Goal: Task Accomplishment & Management: Manage account settings

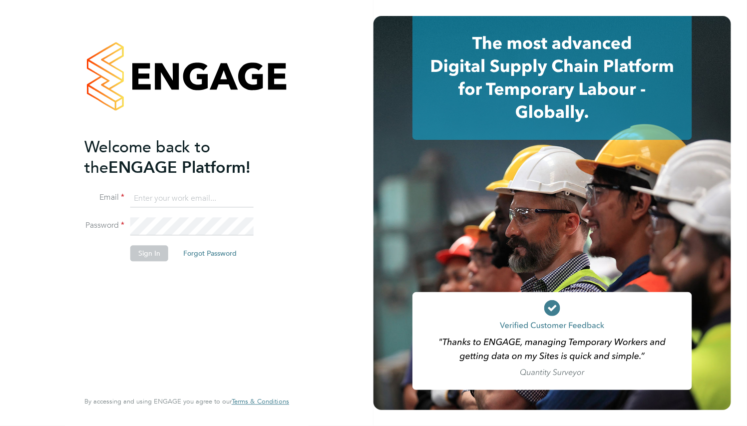
click at [150, 187] on ng-template "Welcome back to the ENGAGE Platform! Email Password Sign In Forgot Password" at bounding box center [181, 204] width 195 height 135
click at [150, 194] on input at bounding box center [191, 199] width 123 height 18
paste input "supportuser4@engagetech.com"
type input "supportuser4@engagetech.com"
click at [157, 261] on li "Sign In Forgot Password" at bounding box center [181, 259] width 195 height 26
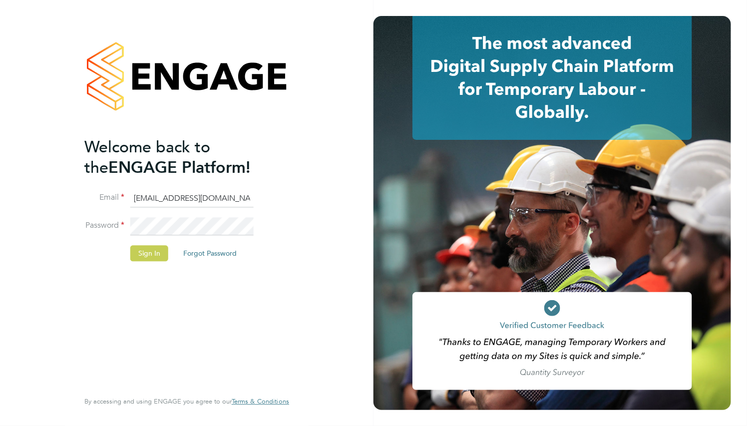
click at [157, 254] on button "Sign In" at bounding box center [149, 254] width 38 height 16
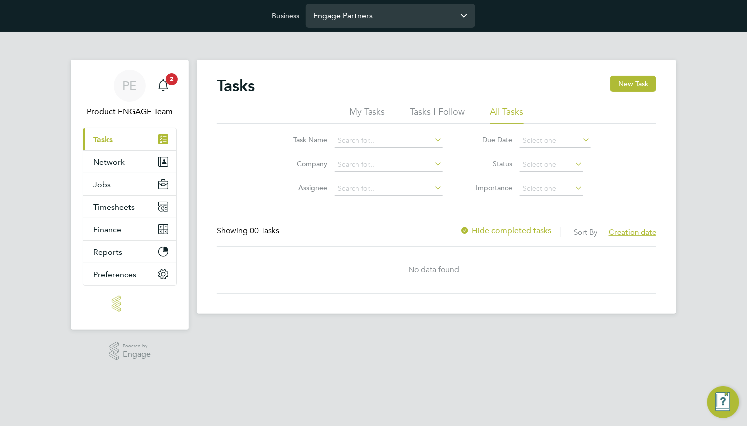
click at [395, 27] on div "Engage Partners" at bounding box center [391, 16] width 170 height 24
click at [395, 24] on input "Engage Partners" at bounding box center [391, 15] width 170 height 23
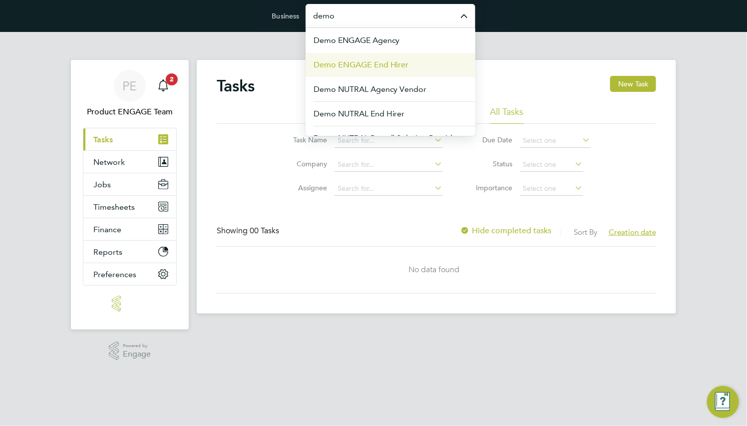
click at [379, 61] on span "Demo ENGAGE End Hirer" at bounding box center [361, 65] width 95 height 12
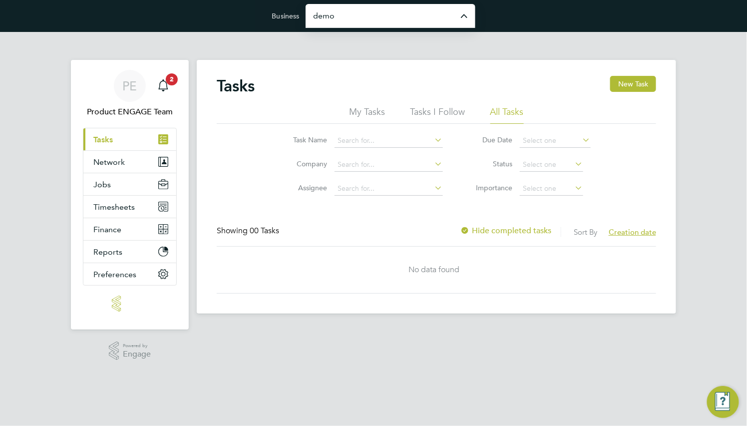
type input "Demo ENGAGE End Hirer"
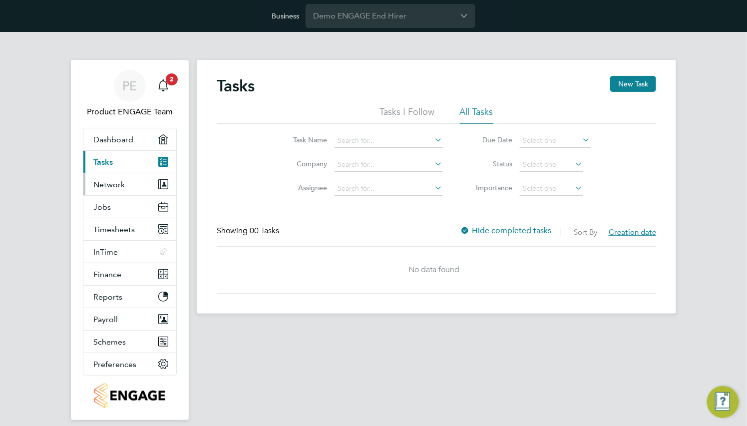
click at [111, 190] on button "Network" at bounding box center [129, 184] width 93 height 22
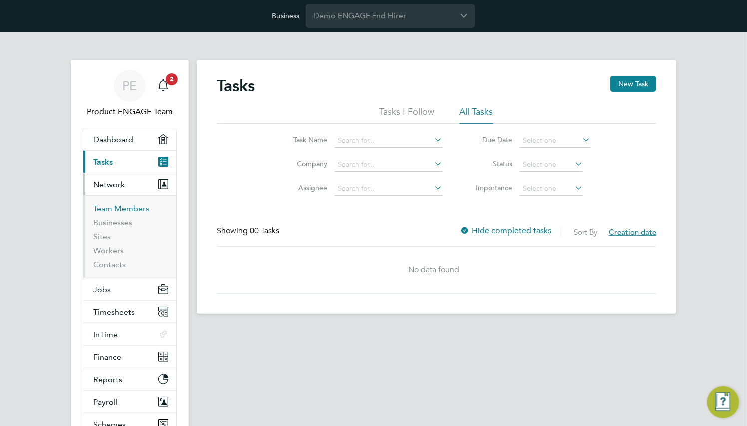
click at [119, 204] on link "Team Members" at bounding box center [121, 208] width 56 height 9
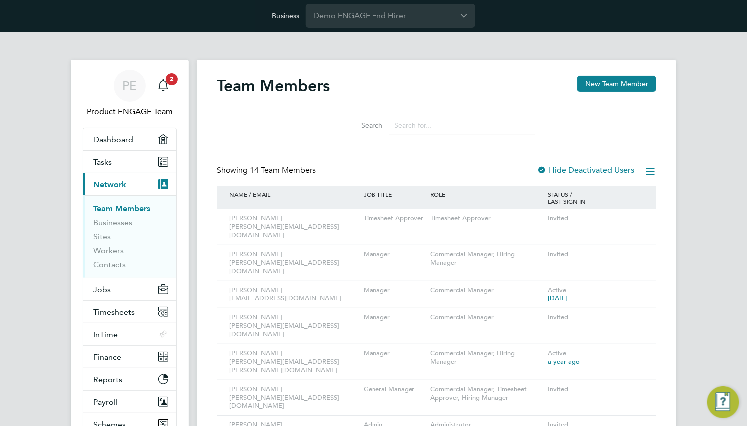
scroll to position [150, 0]
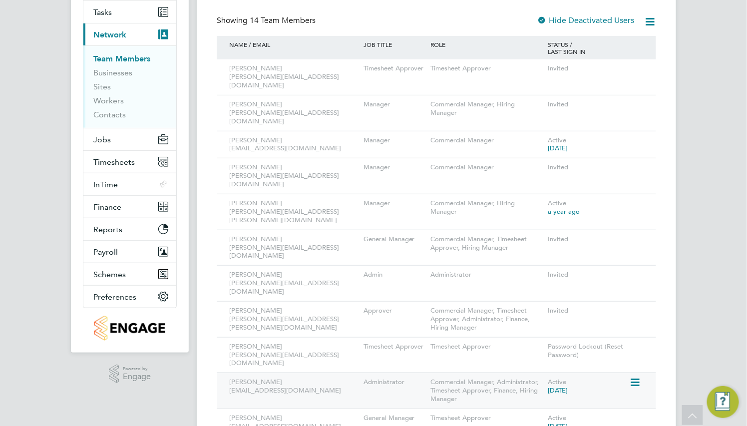
click at [634, 377] on icon at bounding box center [634, 383] width 10 height 12
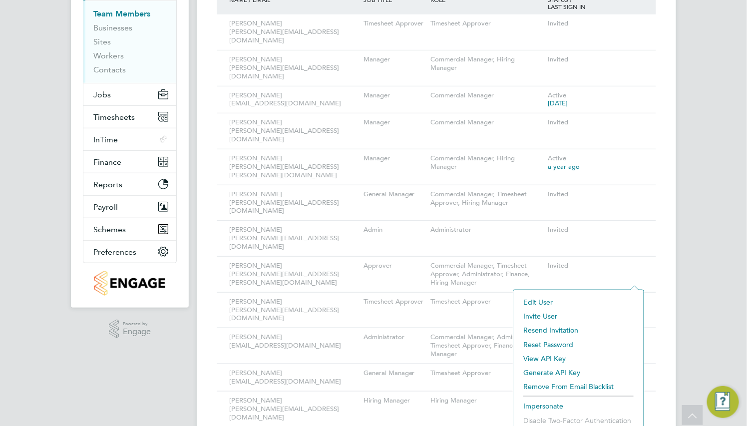
scroll to position [219, 0]
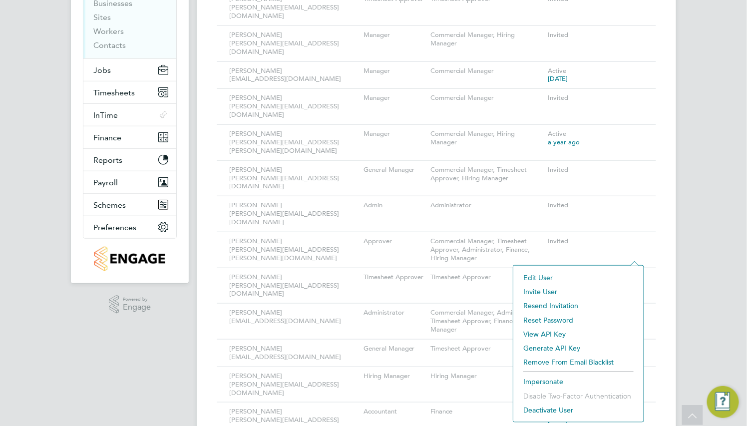
click at [553, 379] on li "Impersonate" at bounding box center [579, 382] width 120 height 14
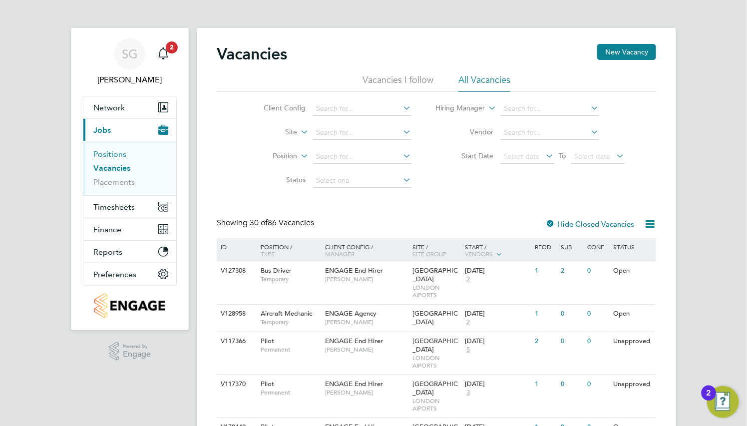
click at [118, 152] on link "Positions" at bounding box center [109, 153] width 33 height 9
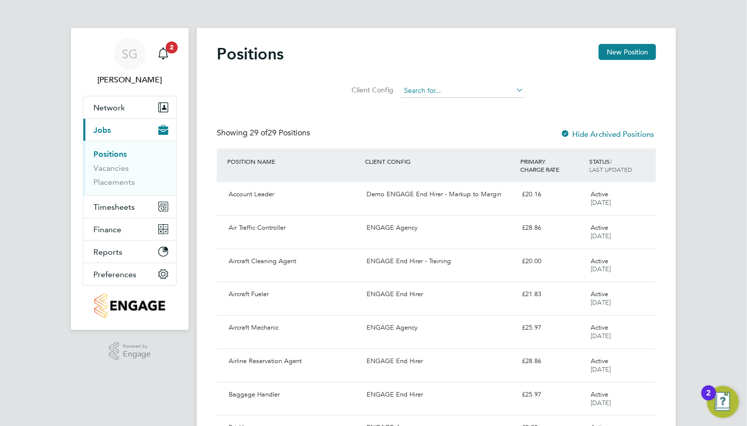
click at [471, 93] on input at bounding box center [462, 91] width 123 height 14
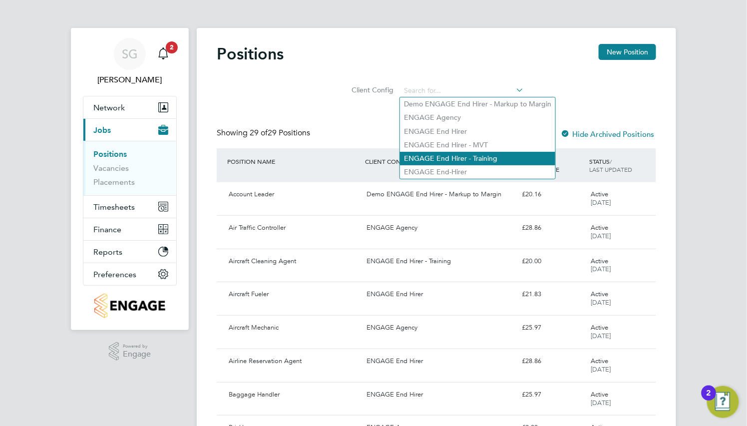
click at [473, 159] on li "ENGAGE End Hirer - Training" at bounding box center [477, 158] width 155 height 13
type input "ENGAGE End Hirer - Training"
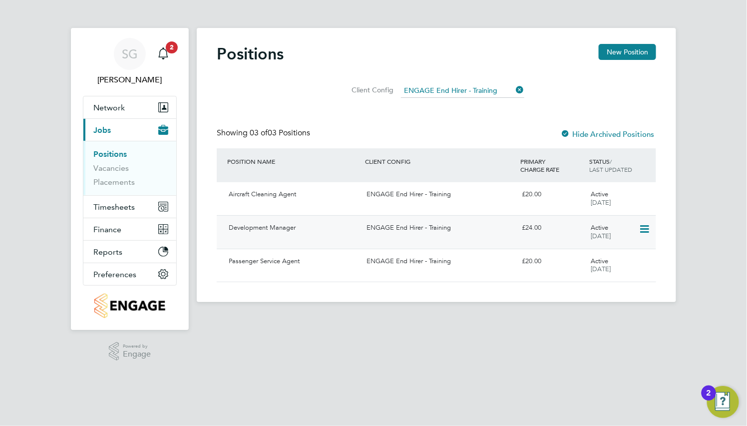
click at [424, 228] on div "ENGAGE End Hirer - Training" at bounding box center [440, 228] width 155 height 16
click at [323, 187] on div "Aircraft Cleaning Agent" at bounding box center [294, 194] width 138 height 16
click at [306, 267] on div "Passenger Service Agent" at bounding box center [294, 261] width 138 height 16
click at [448, 85] on input at bounding box center [462, 91] width 123 height 14
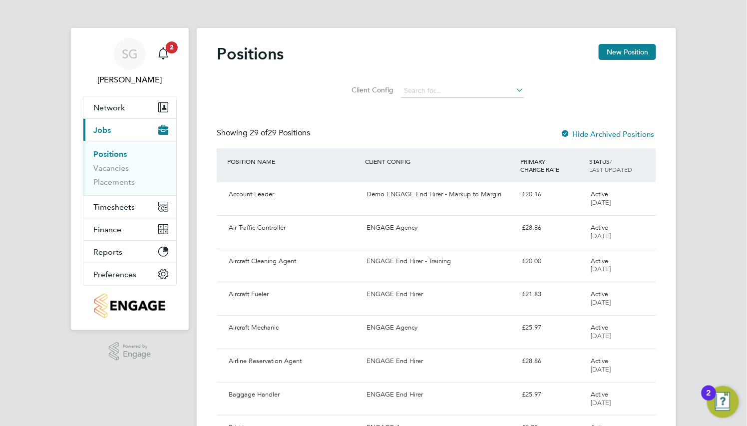
click at [452, 127] on li "ENGAGE End Hirer" at bounding box center [477, 131] width 155 height 13
type input "ENGAGE End Hirer"
click at [323, 305] on div "Cleaner ENGAGE End Hirer £25.97 Active 31 Jul 2024" at bounding box center [437, 298] width 440 height 33
click at [602, 135] on label "Hide Archived Positions" at bounding box center [607, 133] width 94 height 9
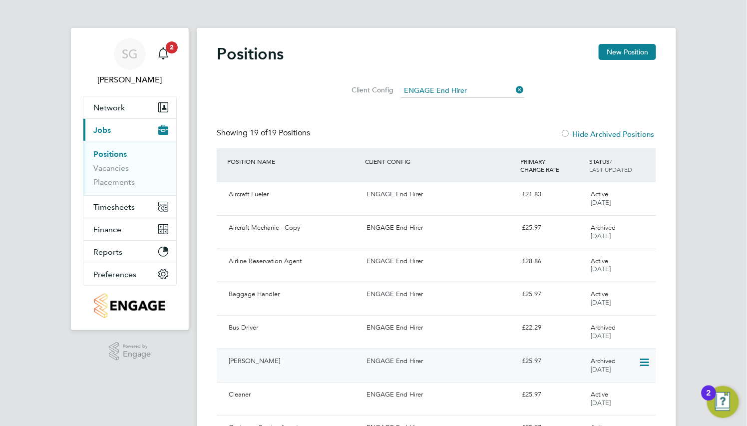
click at [429, 364] on div "ENGAGE End Hirer" at bounding box center [440, 361] width 155 height 16
click at [448, 90] on input at bounding box center [462, 91] width 123 height 14
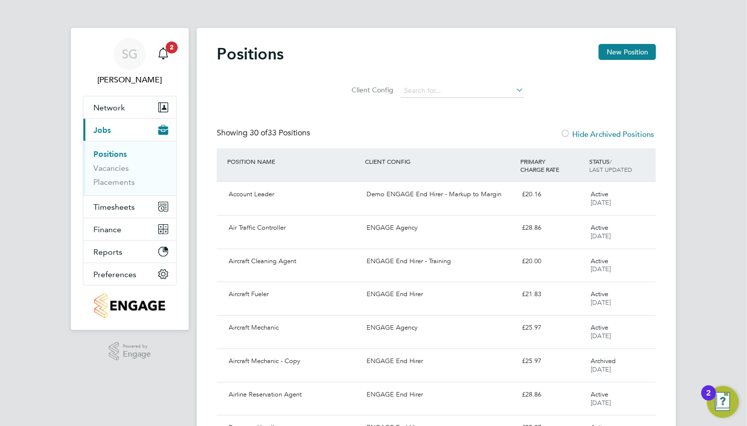
click at [449, 102] on li "Demo ENGAGE End Hirer - Markup to Margin" at bounding box center [477, 103] width 155 height 13
type input "Demo ENGAGE End Hirer - Markup to Margin"
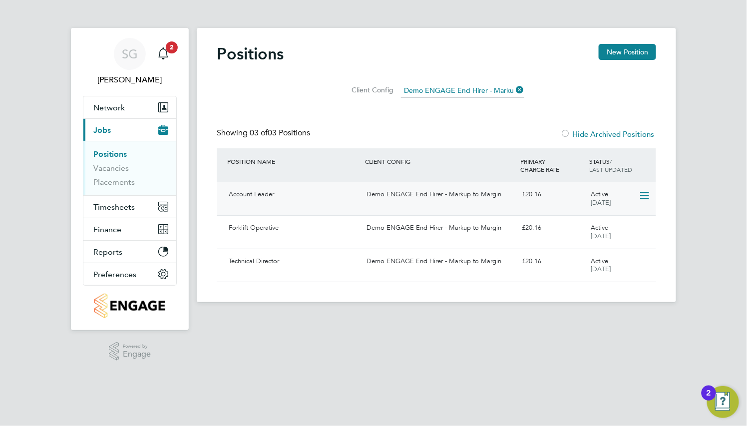
click at [343, 187] on div "Account Leader" at bounding box center [294, 194] width 138 height 16
click at [295, 204] on div "Account Leader Demo ENGAGE End Hirer - Markup to Margin £20.16 Active 02 Sep 20…" at bounding box center [437, 198] width 440 height 33
click at [244, 258] on div "Technical Director" at bounding box center [294, 261] width 138 height 16
click at [450, 88] on input at bounding box center [462, 91] width 123 height 14
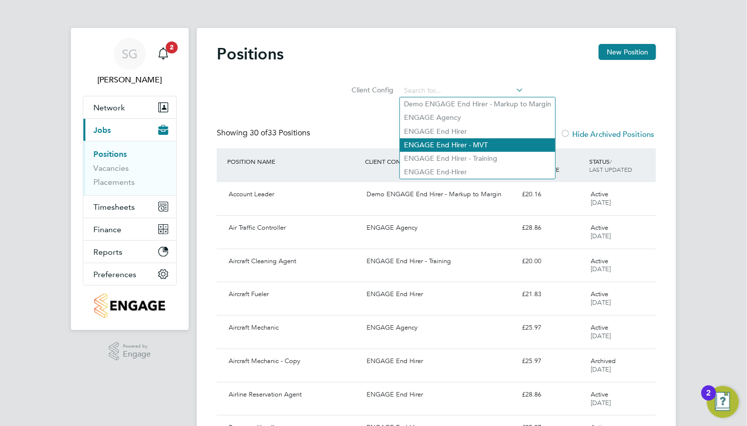
click at [451, 146] on li "ENGAGE End Hirer - MVT" at bounding box center [477, 144] width 155 height 13
type input "ENGAGE End Hirer - MVT"
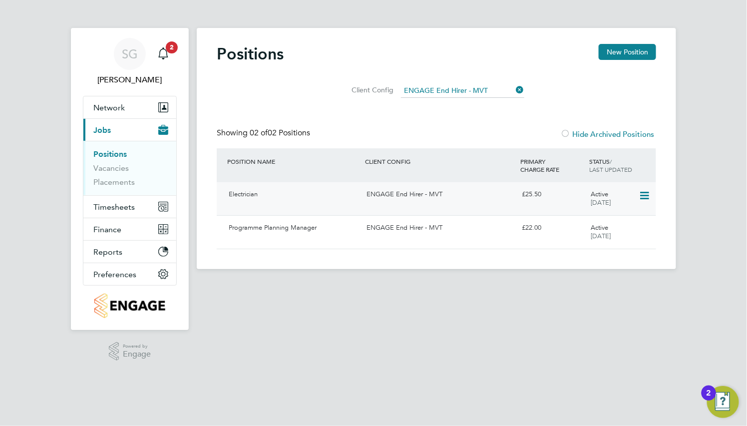
click at [338, 205] on div "Electrician ENGAGE End Hirer - MVT £25.50 Active 02 Jun 2025" at bounding box center [437, 198] width 440 height 33
click at [375, 217] on div "Programme Planning Manager ENGAGE End Hirer - MVT £22.00 Active 30 May 2025" at bounding box center [437, 231] width 440 height 33
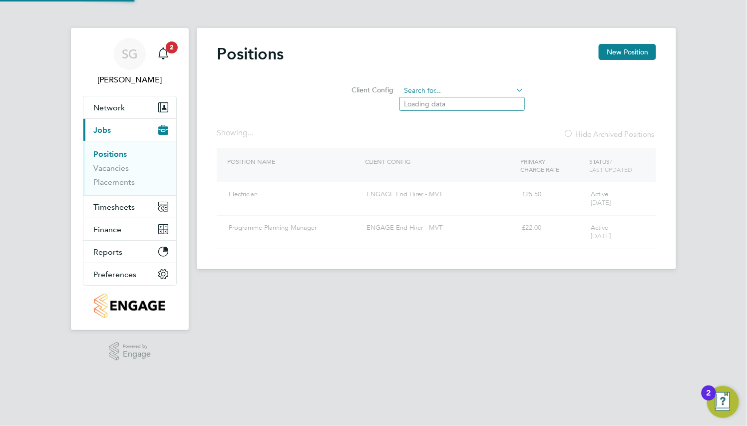
click at [482, 92] on input at bounding box center [462, 91] width 123 height 14
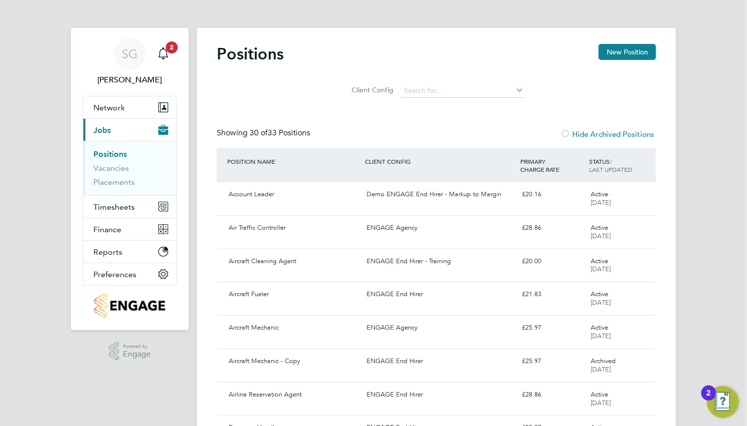
click at [484, 127] on li "ENGAGE End Hirer" at bounding box center [477, 131] width 155 height 13
type input "ENGAGE End Hirer"
click at [620, 133] on label "Hide Archived Positions" at bounding box center [607, 133] width 94 height 9
click at [478, 355] on div "ENGAGE End Hirer" at bounding box center [440, 361] width 155 height 16
click at [515, 89] on icon at bounding box center [515, 90] width 0 height 14
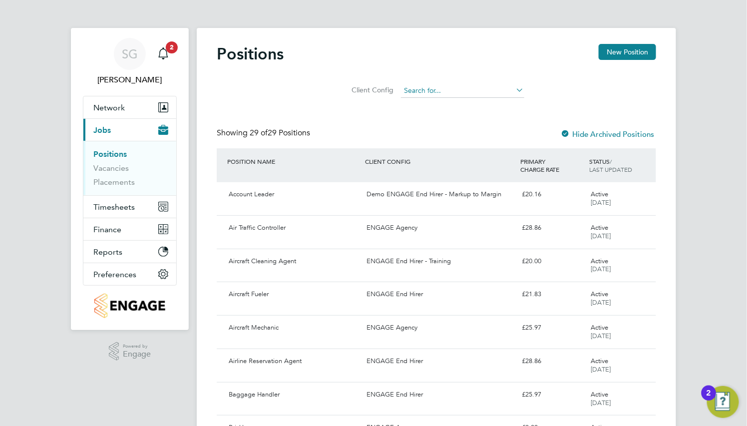
click at [450, 89] on input at bounding box center [462, 91] width 123 height 14
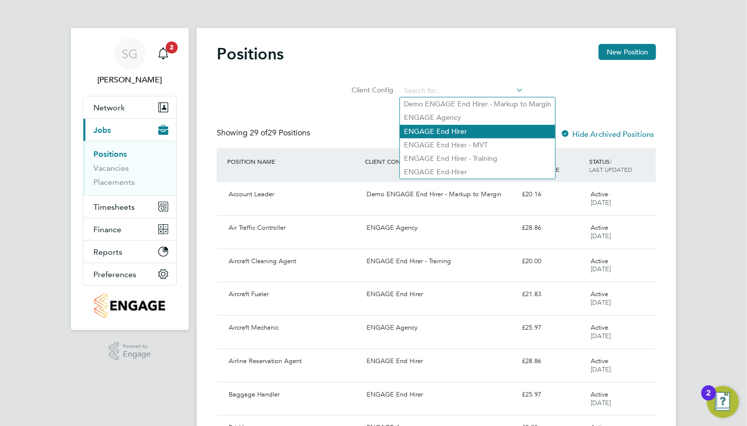
click at [465, 129] on li "ENGAGE End Hirer" at bounding box center [477, 131] width 155 height 13
type input "ENGAGE End Hirer"
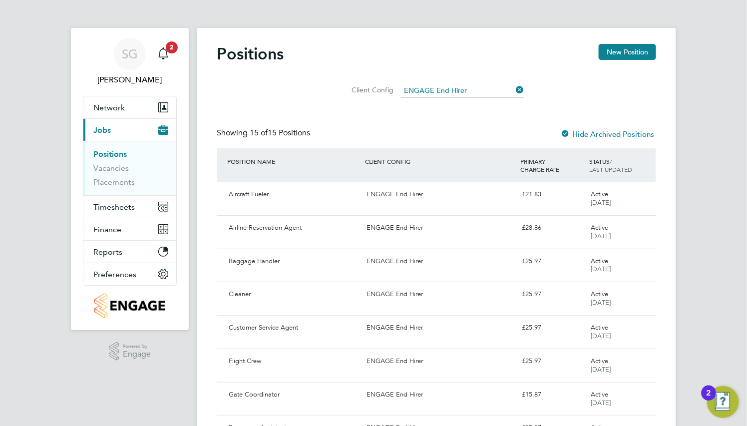
click at [515, 88] on icon at bounding box center [515, 90] width 0 height 14
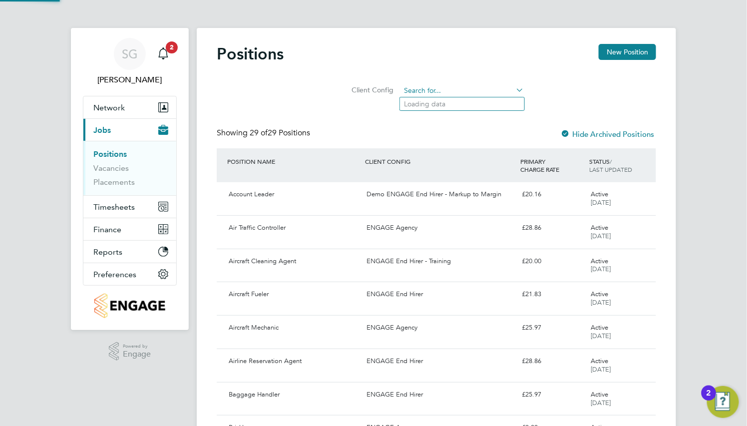
click at [470, 90] on input at bounding box center [462, 91] width 123 height 14
click at [480, 159] on li "ENGAGE End Hirer - Training" at bounding box center [477, 158] width 155 height 13
type input "ENGAGE End Hirer - Training"
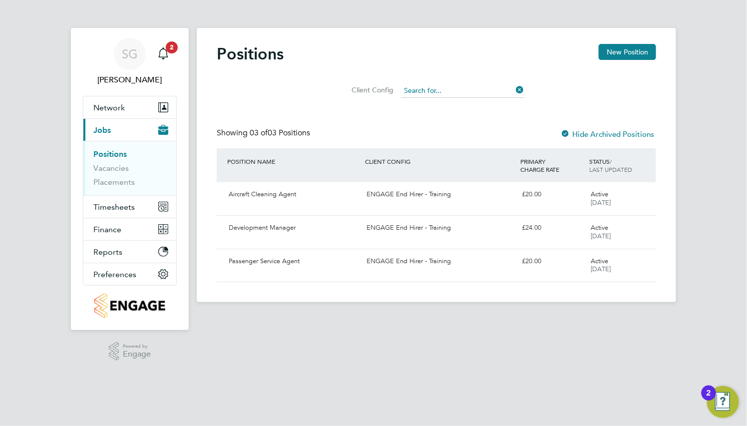
click at [403, 96] on div "Positions New Position Client Config Showing 03 of 03 Positions Hide Archived P…" at bounding box center [437, 165] width 480 height 274
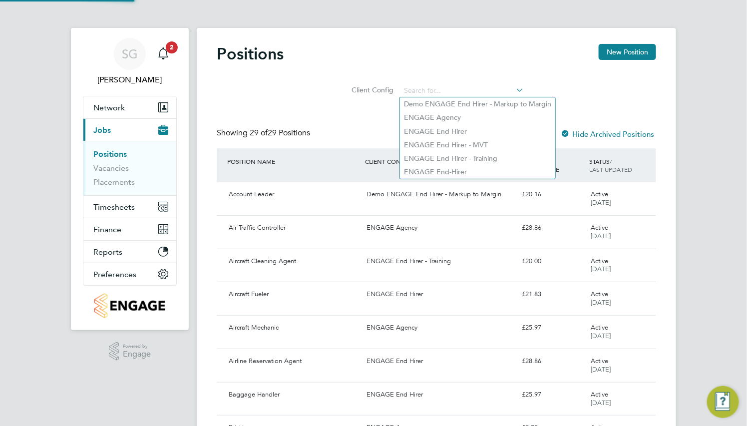
click at [552, 82] on div "Client Config" at bounding box center [437, 88] width 440 height 29
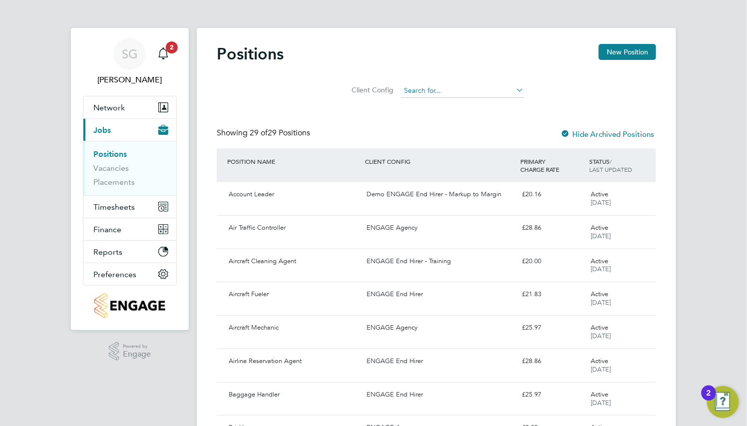
click at [455, 90] on input at bounding box center [462, 91] width 123 height 14
click at [466, 128] on li "ENGAGE End Hirer" at bounding box center [477, 131] width 155 height 13
type input "ENGAGE End Hirer"
click at [515, 89] on icon at bounding box center [515, 90] width 0 height 14
click at [468, 91] on input at bounding box center [462, 91] width 123 height 14
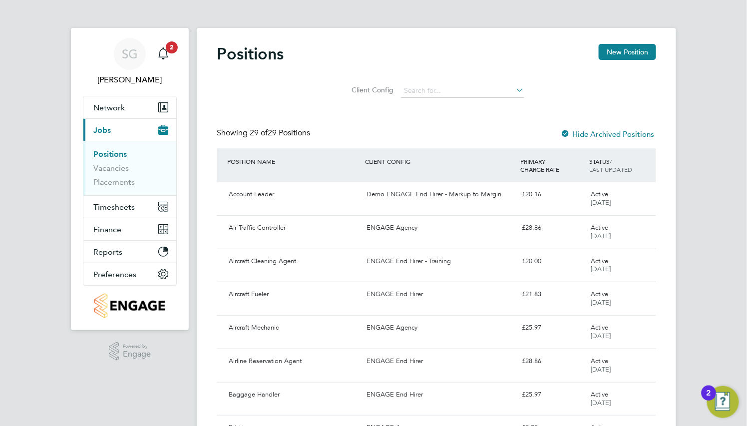
click at [473, 127] on li "ENGAGE End Hirer" at bounding box center [477, 131] width 155 height 13
type input "ENGAGE End Hirer"
click at [515, 90] on icon at bounding box center [515, 90] width 0 height 14
click at [447, 93] on input at bounding box center [462, 91] width 123 height 14
click at [458, 128] on li "ENGAGE End Hirer" at bounding box center [477, 131] width 155 height 13
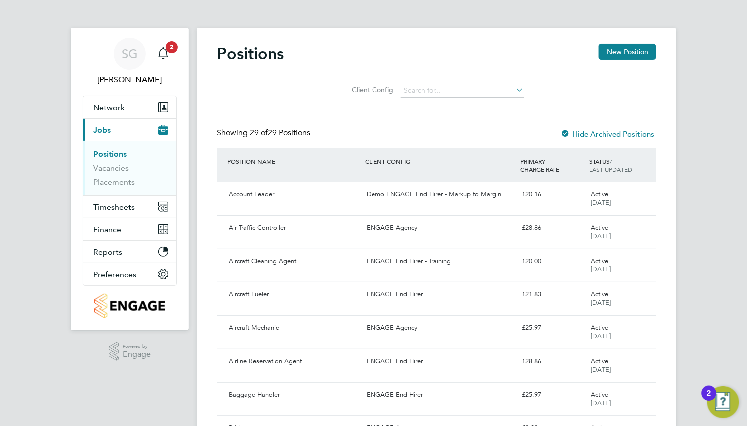
type input "ENGAGE End Hirer"
click at [313, 371] on div "Flight Crew ENGAGE End Hirer £25.97 Active 22 Sep 2025" at bounding box center [437, 365] width 440 height 33
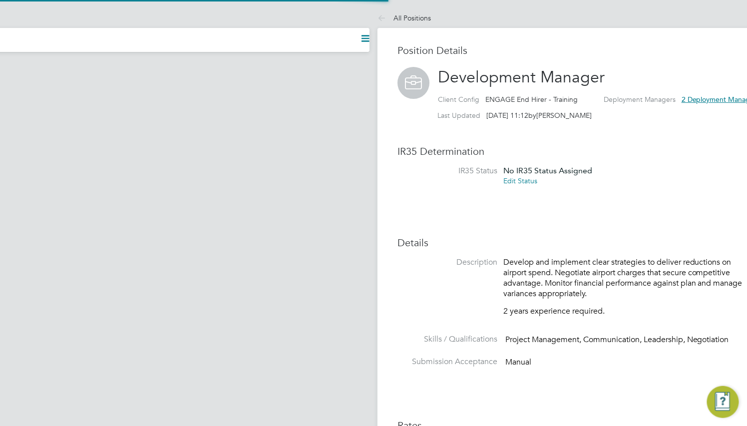
scroll to position [17, 82]
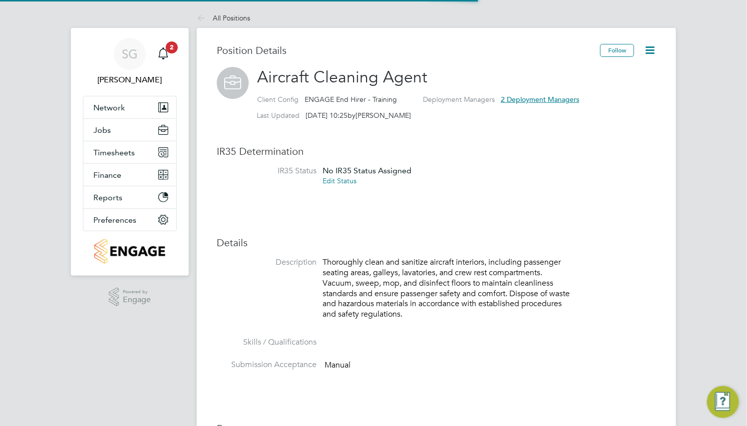
scroll to position [17, 82]
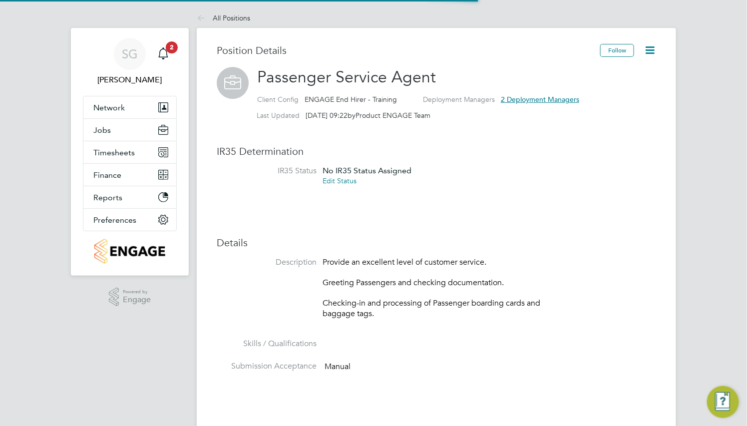
scroll to position [17, 82]
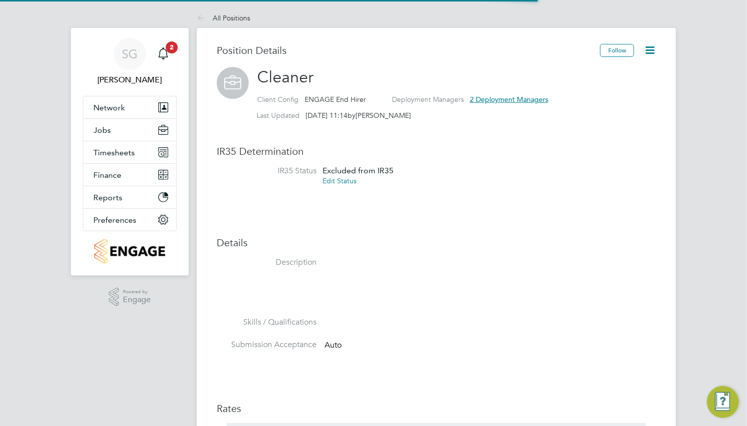
scroll to position [29, 66]
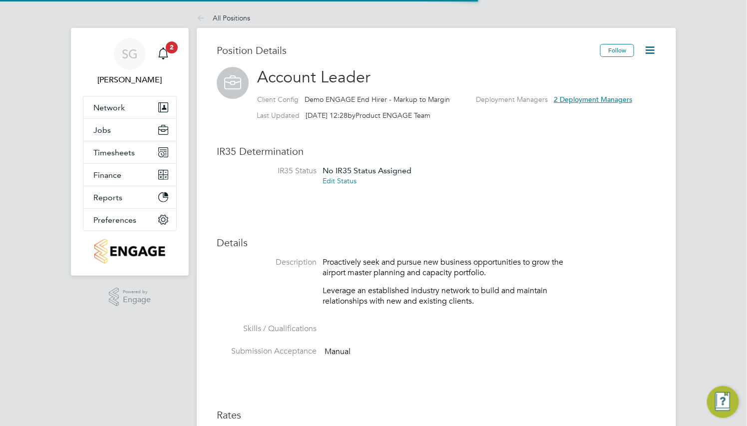
scroll to position [17, 82]
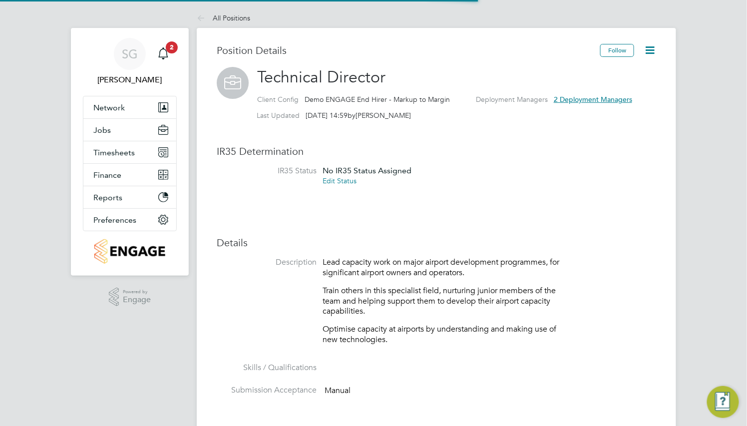
scroll to position [17, 82]
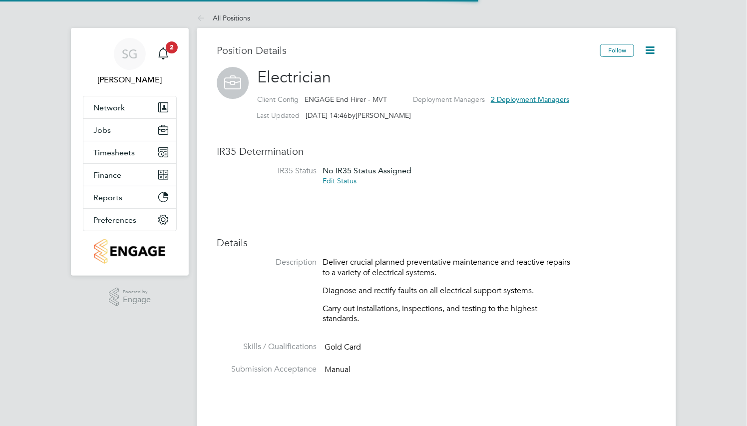
scroll to position [17, 82]
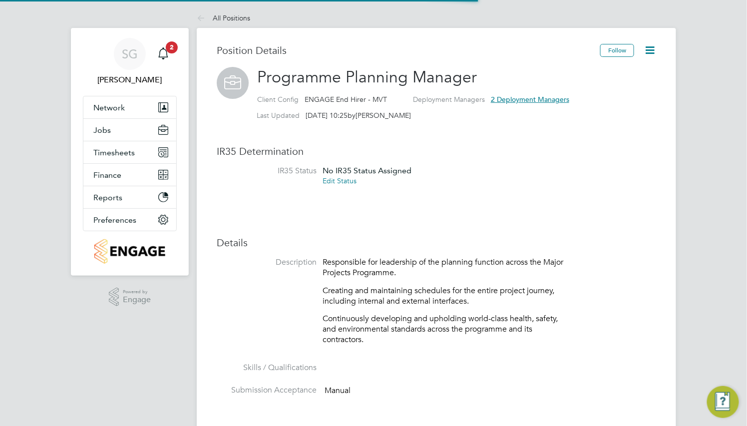
scroll to position [17, 82]
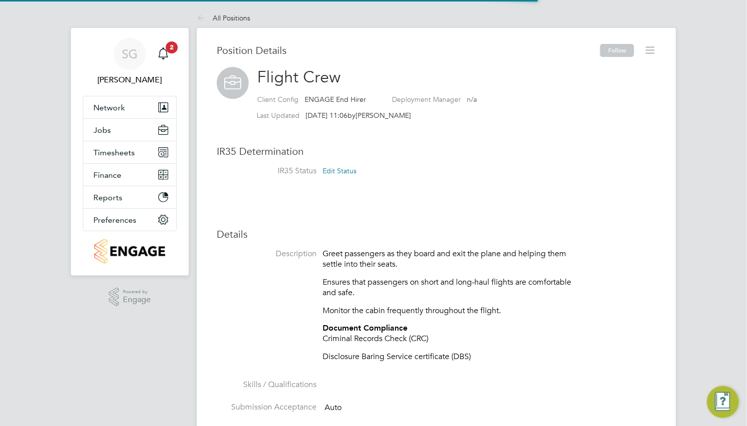
scroll to position [29, 66]
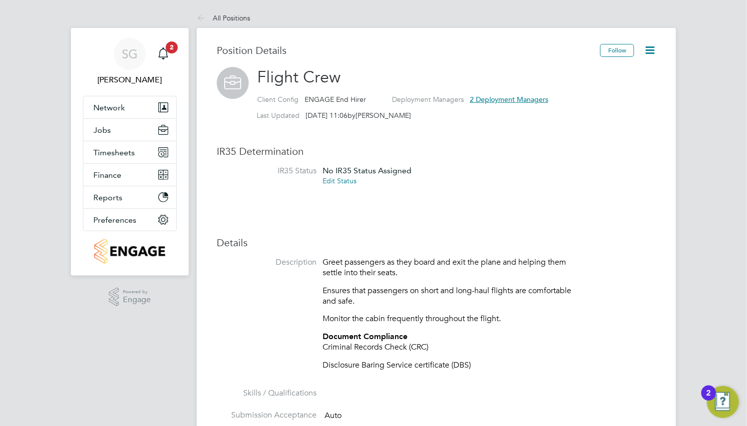
click at [650, 51] on icon at bounding box center [650, 50] width 12 height 12
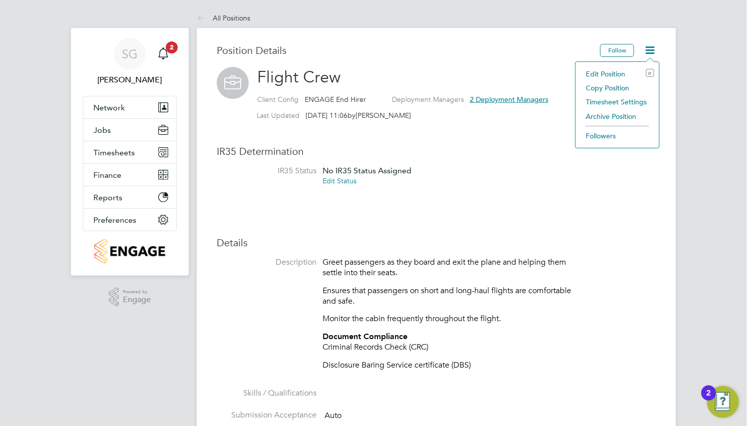
click at [613, 88] on li "Copy Position" at bounding box center [617, 88] width 73 height 14
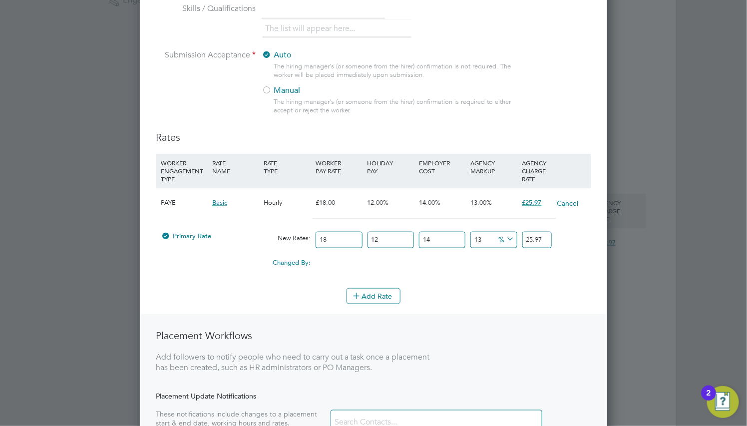
scroll to position [0, 0]
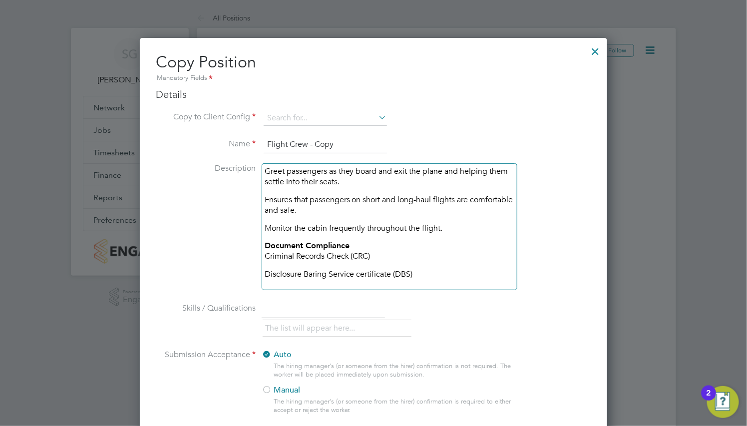
click at [592, 52] on div at bounding box center [596, 49] width 18 height 18
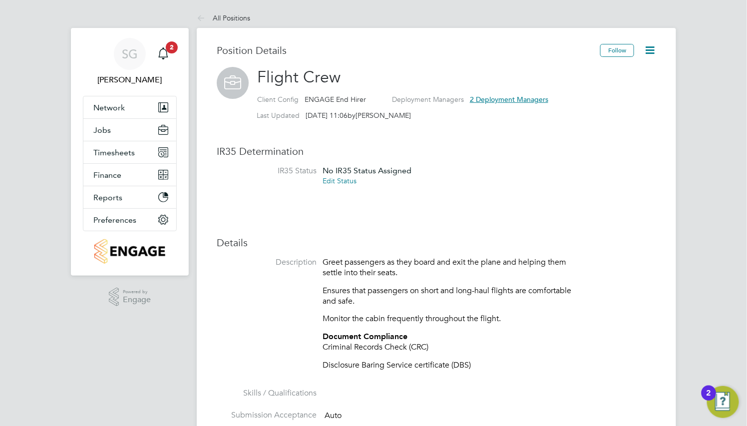
click at [449, 178] on li "IR35 Status No IR35 Status Assigned Edit Status" at bounding box center [437, 181] width 440 height 31
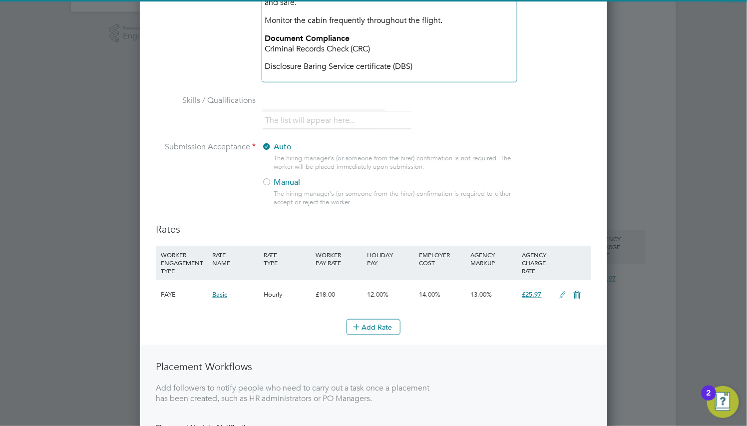
scroll to position [300, 0]
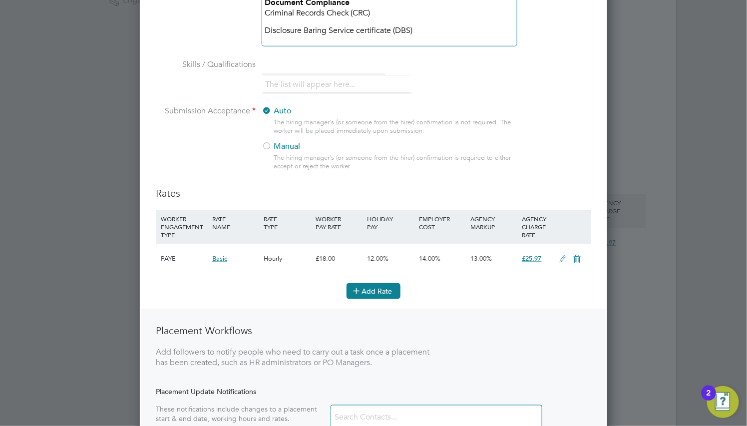
click at [397, 292] on button "Add Rate" at bounding box center [374, 291] width 54 height 16
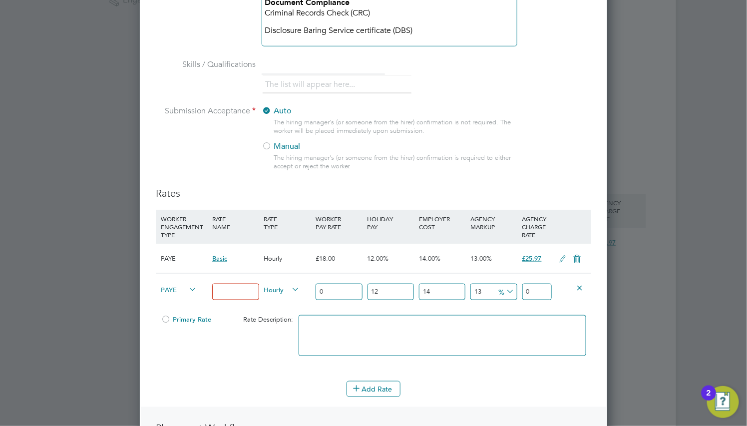
click at [225, 289] on input at bounding box center [235, 292] width 46 height 16
type input "Overtime"
drag, startPoint x: 339, startPoint y: 294, endPoint x: 307, endPoint y: 299, distance: 32.4
click at [307, 299] on div "PAYE Overtime Hourly 0 12 n/a 14 n/a 13 0 % 0" at bounding box center [374, 291] width 436 height 37
type input "2"
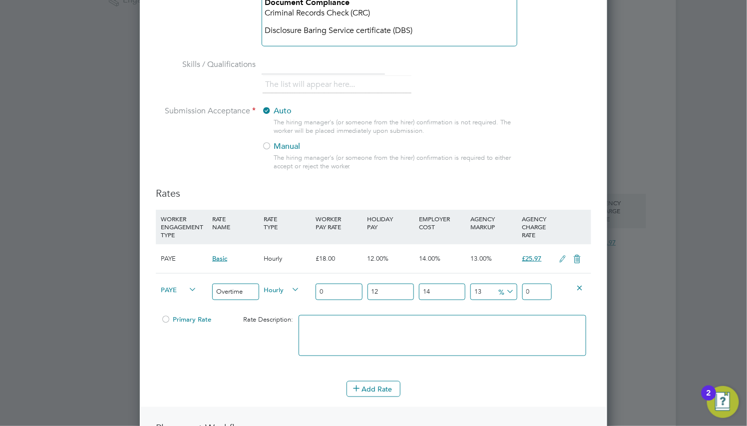
type input "2.885568"
type input "22"
type input "31.741248"
type input "22"
click at [388, 391] on button "Add Rate" at bounding box center [374, 389] width 54 height 16
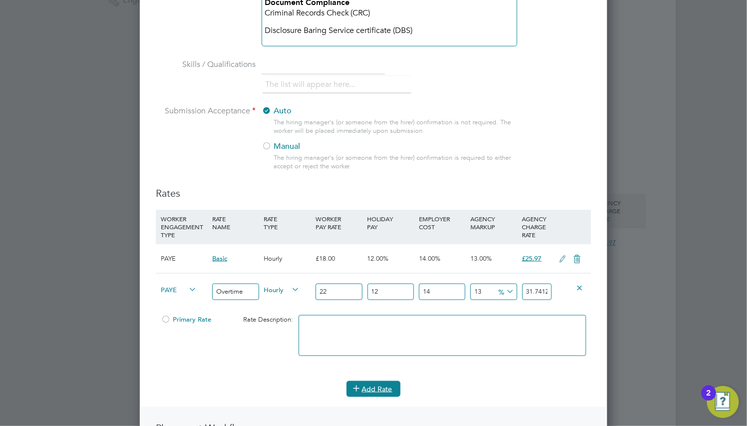
scroll to position [961, 468]
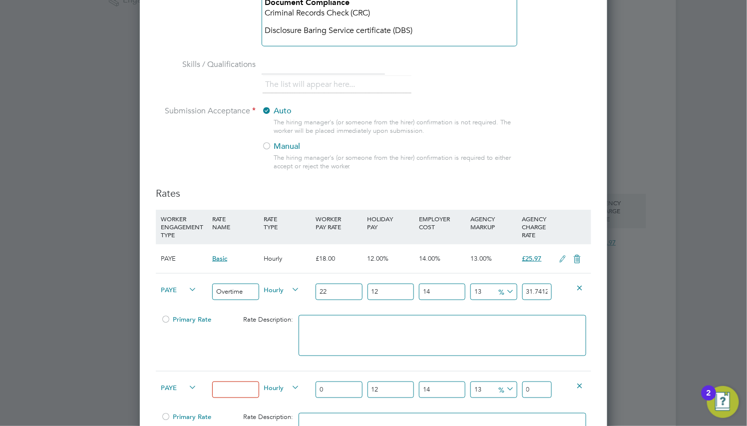
click at [246, 390] on input at bounding box center [235, 390] width 46 height 16
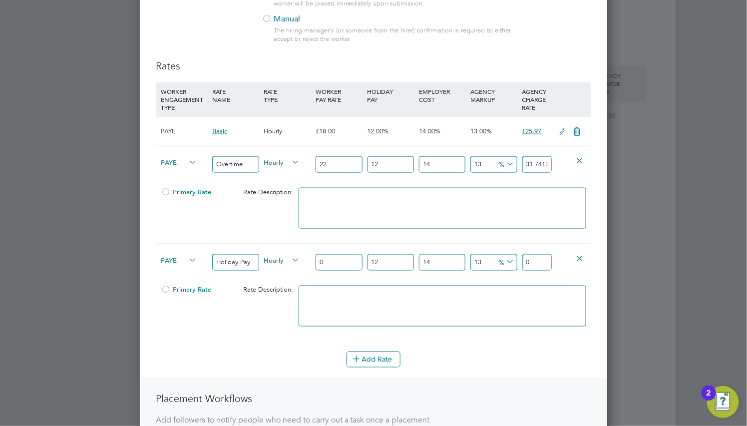
scroll to position [450, 0]
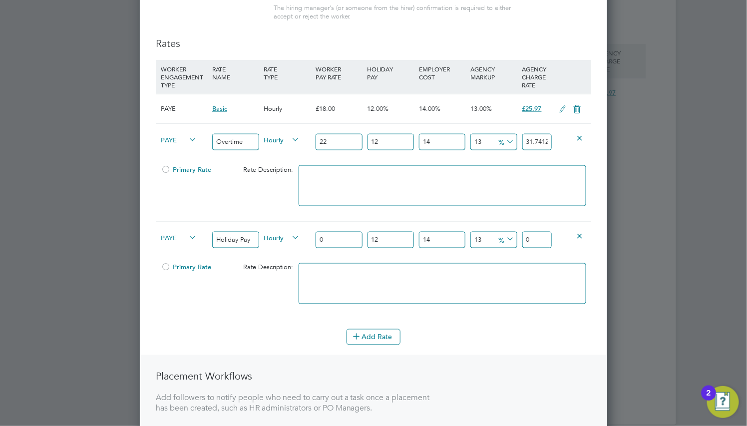
drag, startPoint x: 334, startPoint y: 246, endPoint x: 305, endPoint y: 251, distance: 29.4
click at [305, 251] on div "PAYE Holiday Pay Hourly 0 12 n/a 14 n/a 13 0 % 0" at bounding box center [374, 239] width 436 height 37
click at [233, 242] on input "Holiday Pay" at bounding box center [235, 240] width 46 height 16
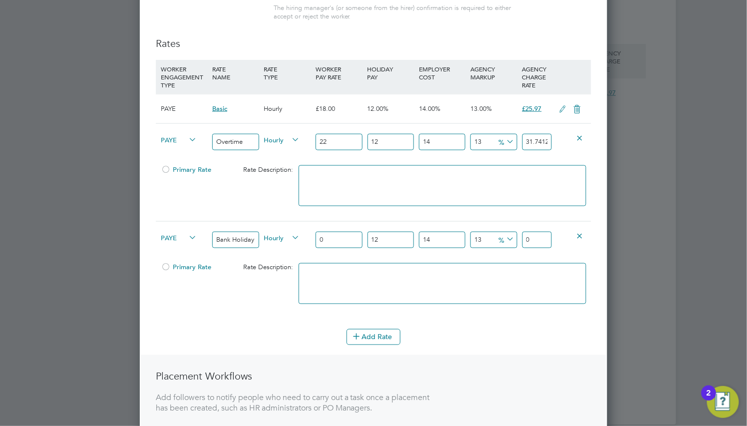
type input "Bank Holiday"
click at [346, 243] on input "0" at bounding box center [339, 240] width 46 height 16
type input "2"
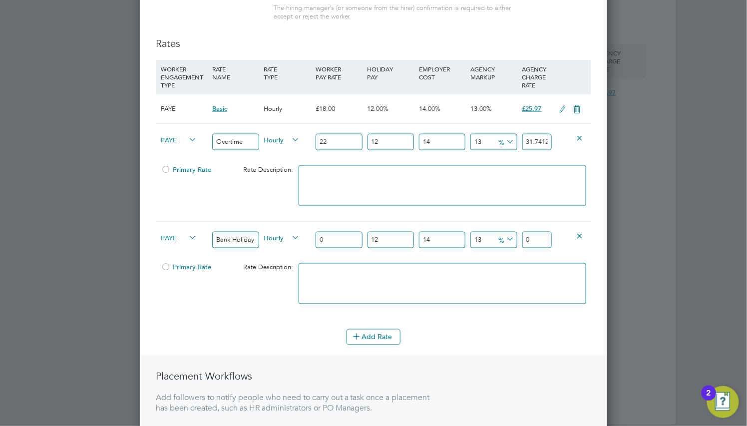
type input "2.885568"
type input "24"
type input "34.626816"
type input "24"
click at [353, 333] on icon at bounding box center [356, 336] width 7 height 7
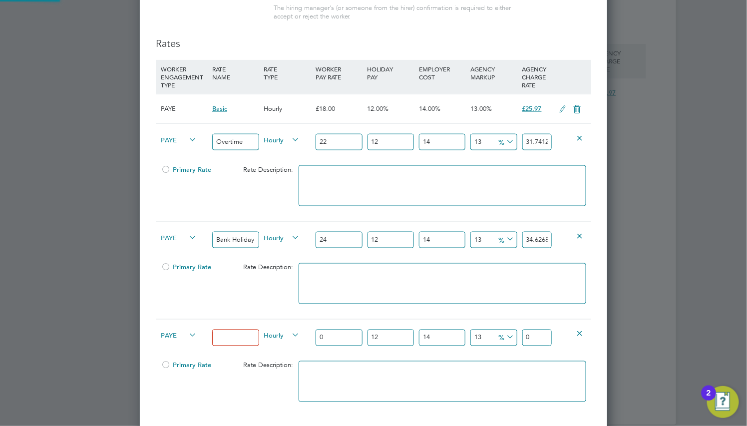
scroll to position [1059, 468]
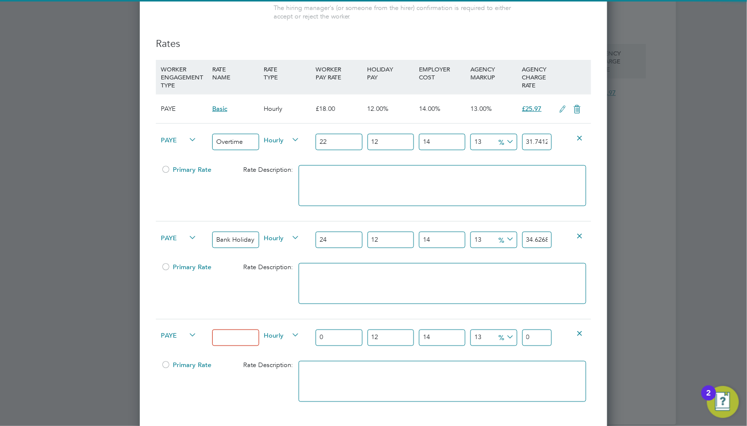
click at [226, 341] on input at bounding box center [235, 338] width 46 height 16
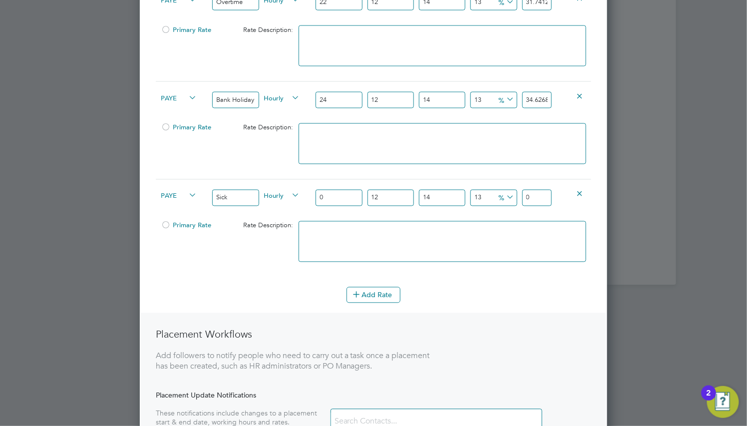
scroll to position [669, 0]
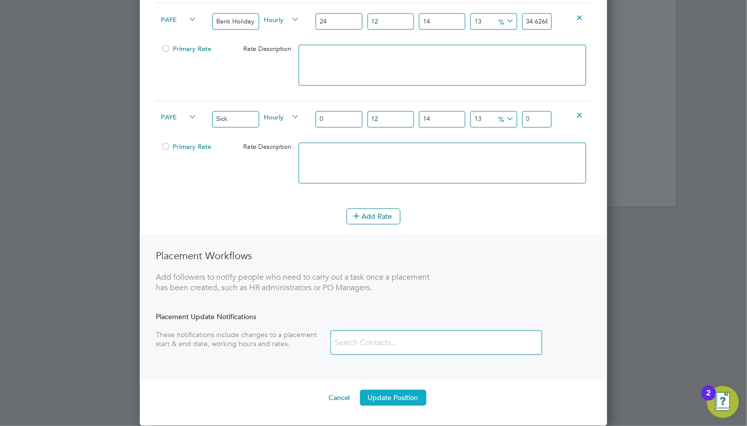
type input "Sick"
click at [385, 399] on button "Update Position" at bounding box center [393, 398] width 66 height 16
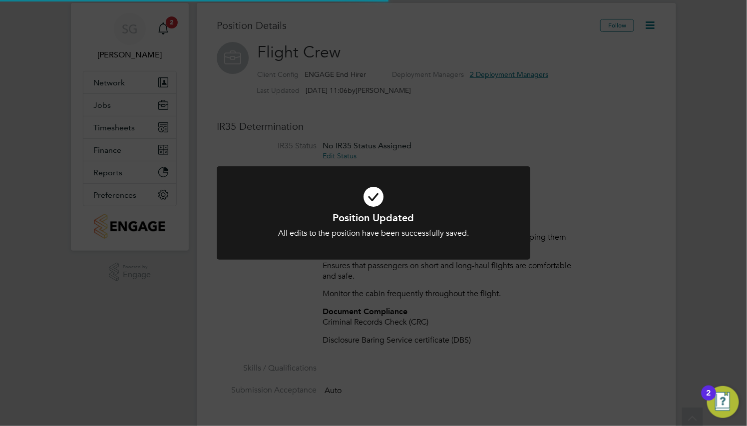
scroll to position [0, 0]
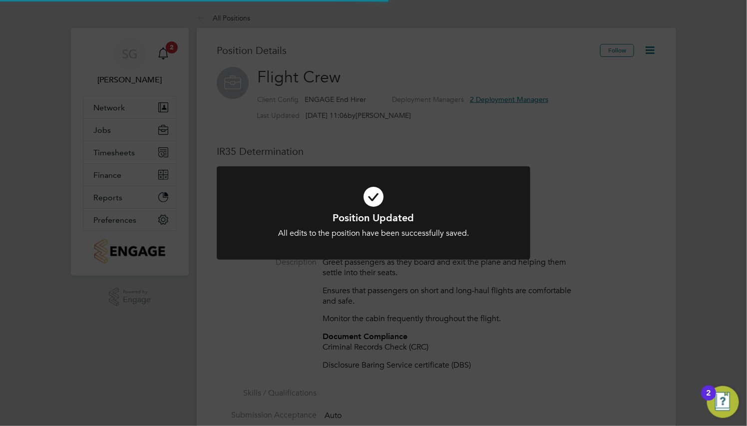
click at [358, 188] on icon at bounding box center [374, 196] width 260 height 39
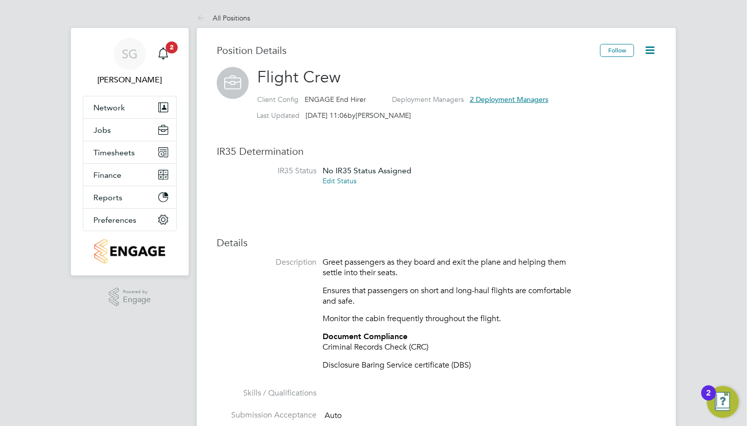
click at [644, 44] on icon at bounding box center [650, 50] width 12 height 12
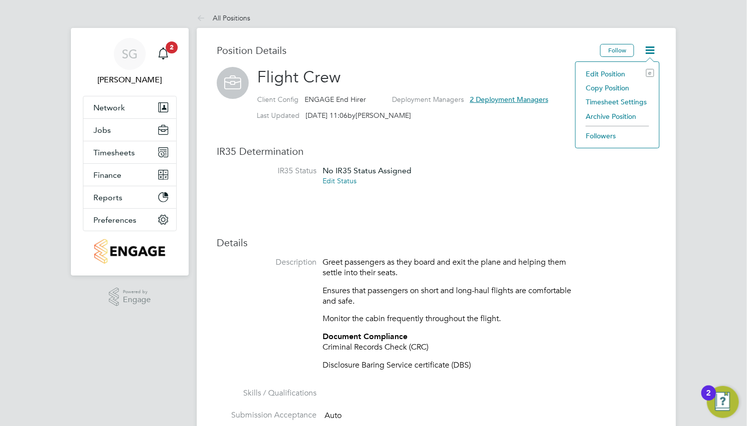
click at [609, 87] on li "Copy Position" at bounding box center [617, 88] width 73 height 14
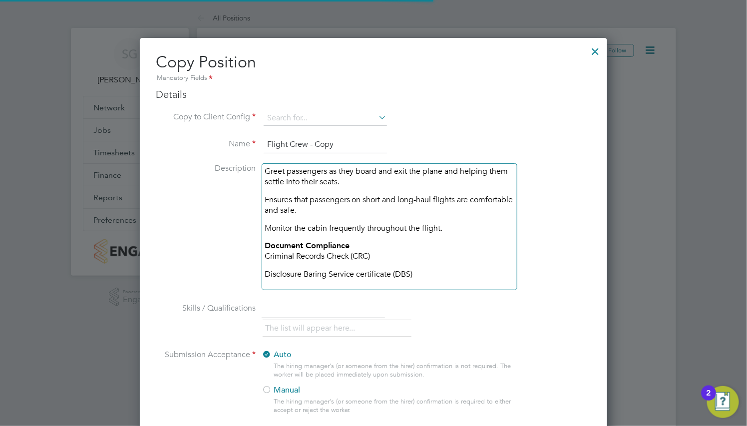
scroll to position [5, 5]
click at [324, 116] on input at bounding box center [325, 118] width 123 height 15
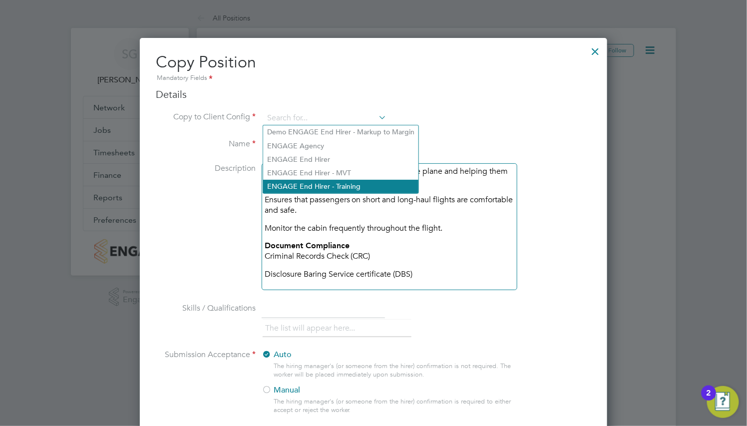
click at [346, 187] on li "ENGAGE End Hirer - Training" at bounding box center [340, 186] width 155 height 13
type input "ENGAGE End Hirer - Training"
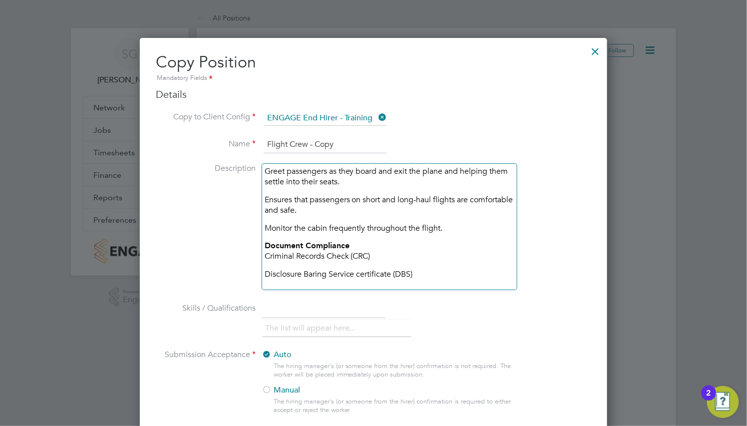
click at [377, 121] on icon at bounding box center [377, 117] width 0 height 14
click at [591, 52] on div at bounding box center [596, 49] width 18 height 18
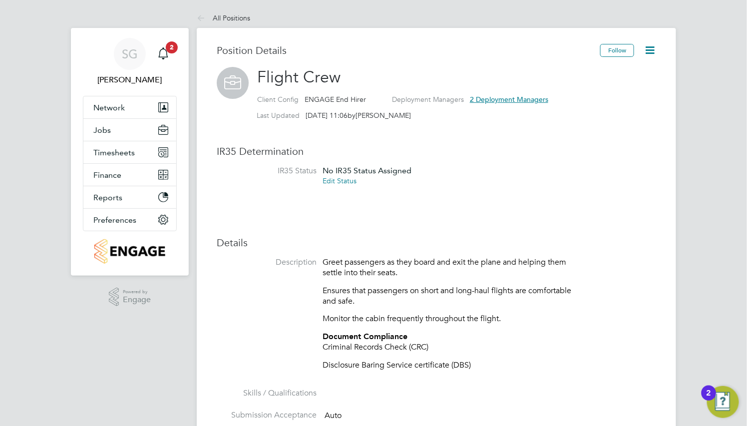
click at [653, 52] on icon at bounding box center [650, 50] width 12 height 12
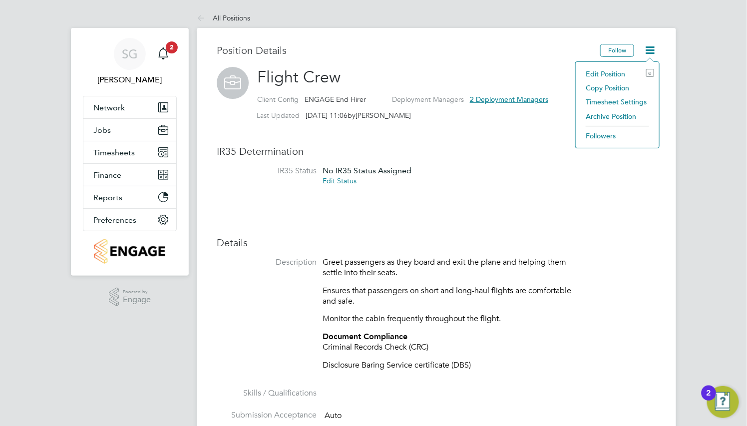
click at [614, 89] on li "Copy Position" at bounding box center [617, 88] width 73 height 14
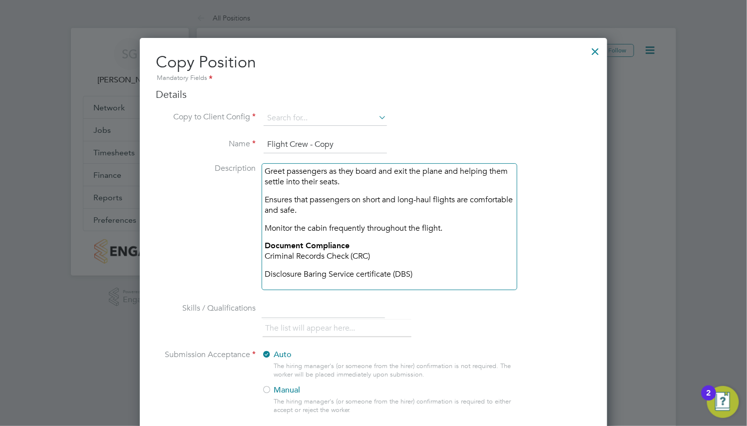
click at [594, 56] on div at bounding box center [596, 49] width 18 height 18
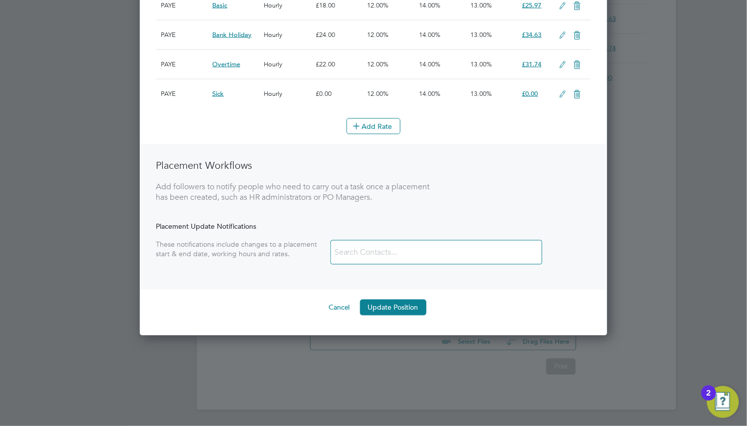
click at [339, 309] on button "Cancel" at bounding box center [339, 308] width 37 height 16
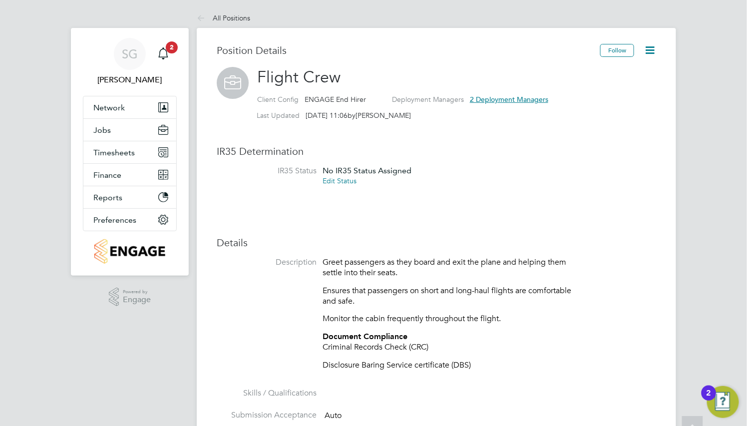
click at [493, 188] on li "IR35 Status No IR35 Status Assigned Edit Status" at bounding box center [437, 181] width 440 height 31
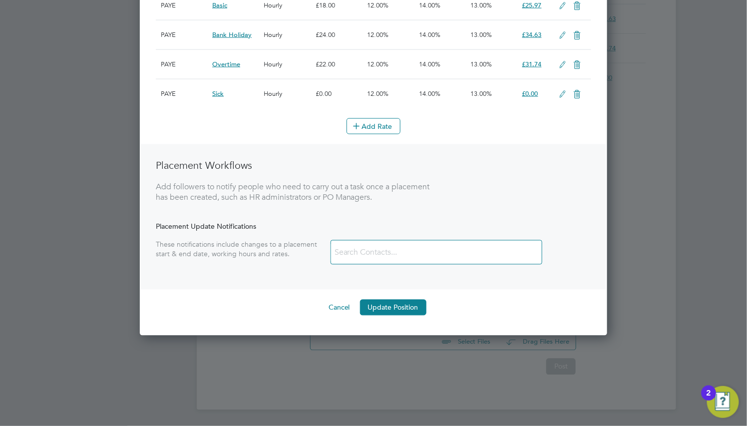
click at [418, 258] on input at bounding box center [390, 252] width 119 height 17
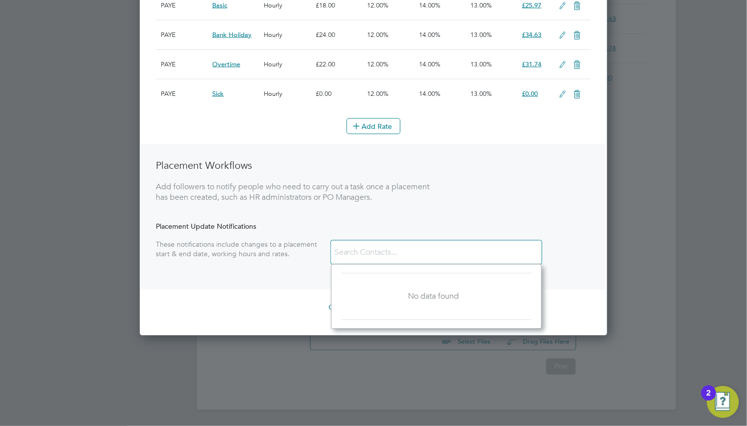
click at [454, 217] on div "Placement Workflows Add followers to notify people who need to carry out a task…" at bounding box center [374, 216] width 466 height 145
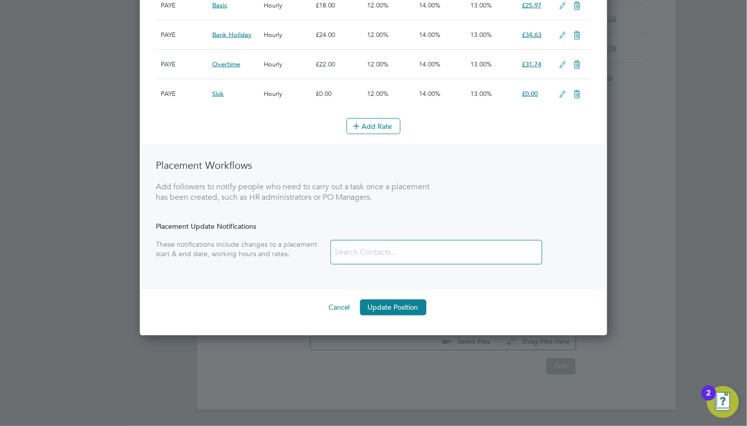
click at [343, 313] on button "Cancel" at bounding box center [339, 308] width 37 height 16
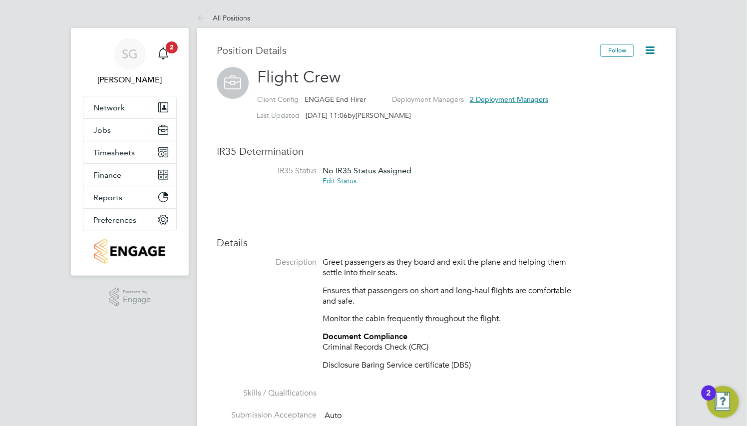
click at [647, 51] on icon at bounding box center [650, 50] width 12 height 12
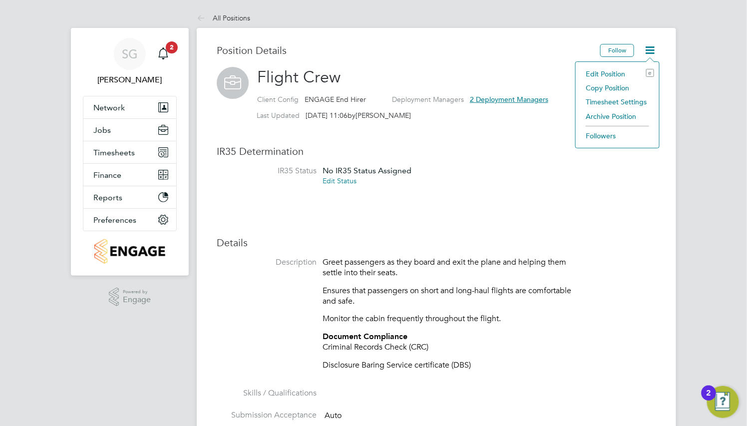
click at [612, 84] on li "Copy Position" at bounding box center [617, 88] width 73 height 14
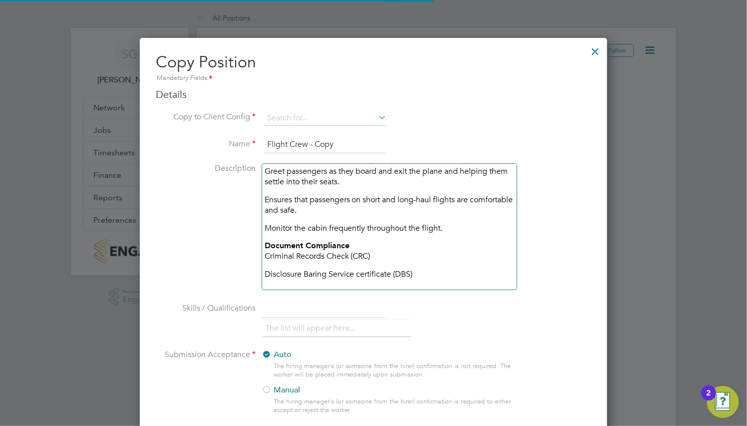
scroll to position [1041, 468]
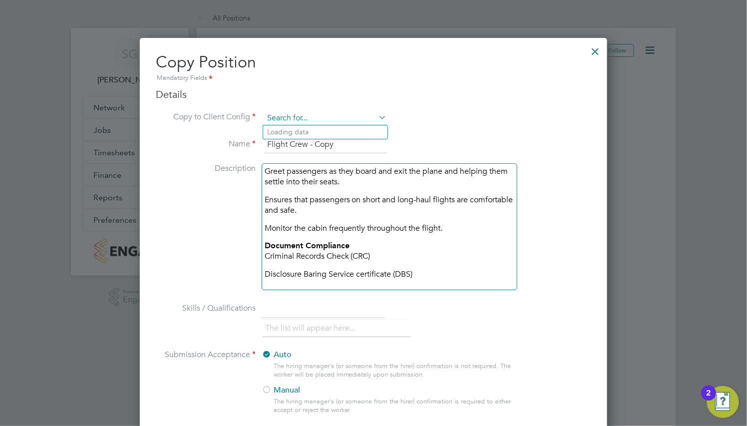
click at [322, 120] on input at bounding box center [325, 118] width 123 height 15
click at [338, 183] on li "ENGAGE End Hirer - Training" at bounding box center [340, 186] width 155 height 13
type input "ENGAGE End Hirer - Training"
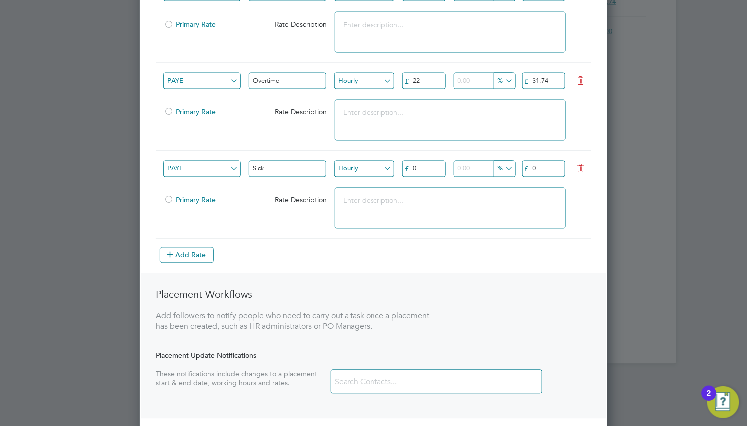
scroll to position [639, 0]
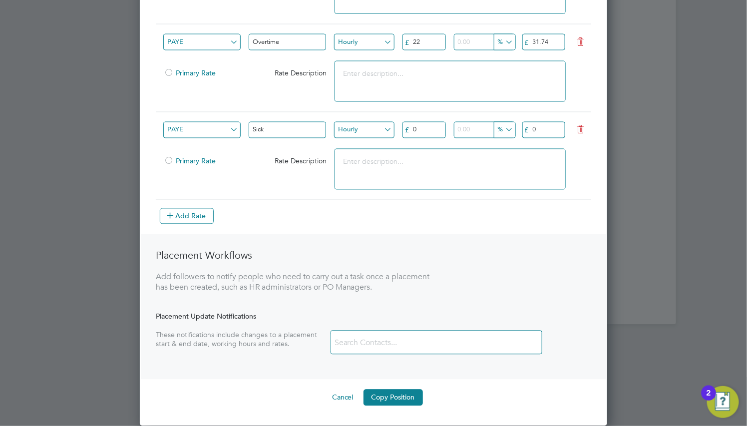
click at [376, 337] on input at bounding box center [390, 343] width 119 height 17
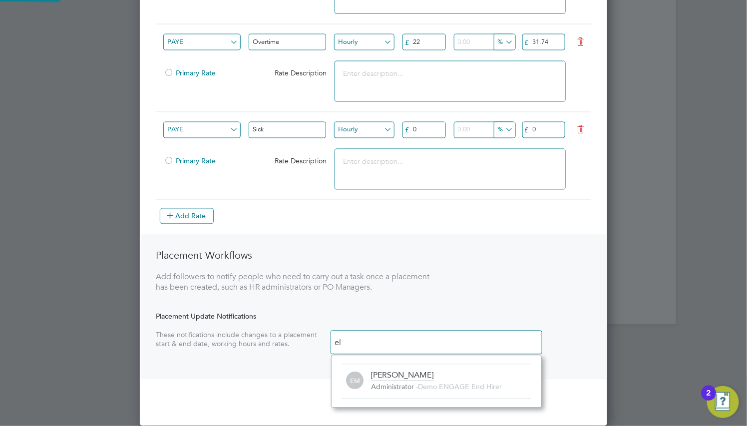
scroll to position [10, 160]
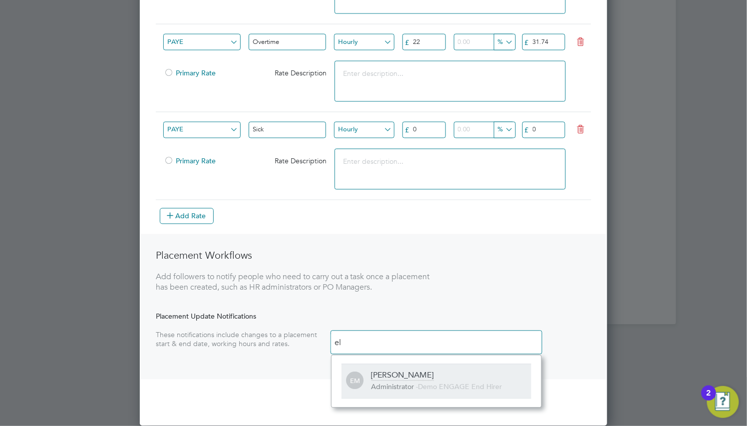
type input "el"
click at [391, 390] on div "Administrator - Demo ENGAGE End Hirer" at bounding box center [452, 388] width 160 height 10
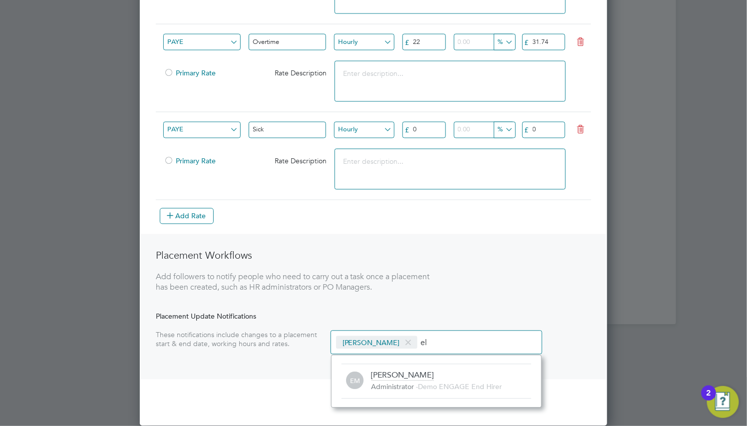
click at [464, 311] on div "Placement Workflows Add followers to notify people who need to carry out a task…" at bounding box center [374, 306] width 466 height 145
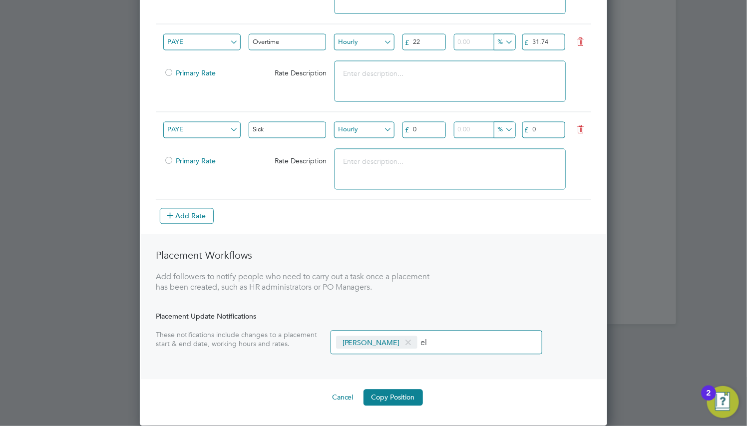
click at [402, 345] on span at bounding box center [409, 343] width 14 height 19
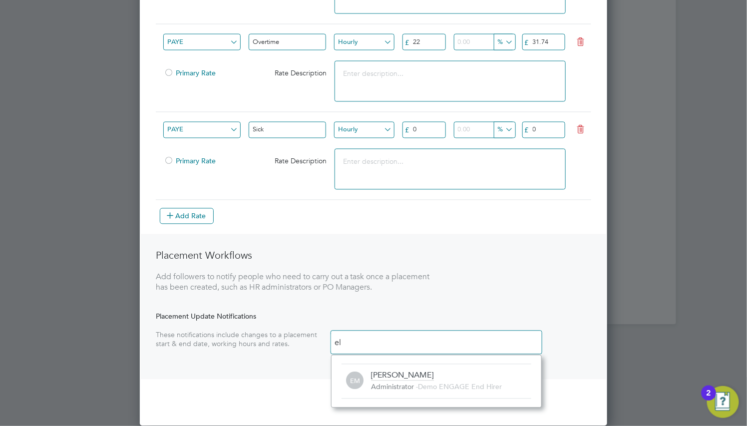
click at [395, 345] on input "el" at bounding box center [390, 343] width 119 height 17
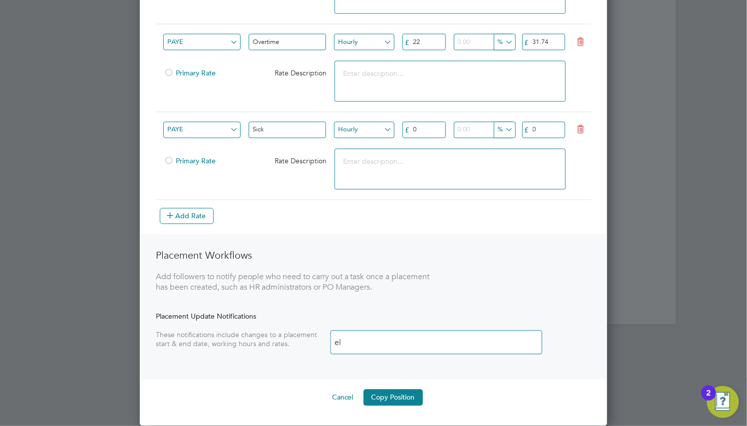
click at [395, 345] on input "el" at bounding box center [390, 343] width 119 height 17
click at [396, 279] on div "Add followers to notify people who need to carry out a task once a placement ha…" at bounding box center [293, 282] width 275 height 21
click at [404, 310] on div "Placement Workflows Add followers to notify people who need to carry out a task…" at bounding box center [374, 306] width 466 height 145
click at [369, 345] on input at bounding box center [390, 343] width 119 height 17
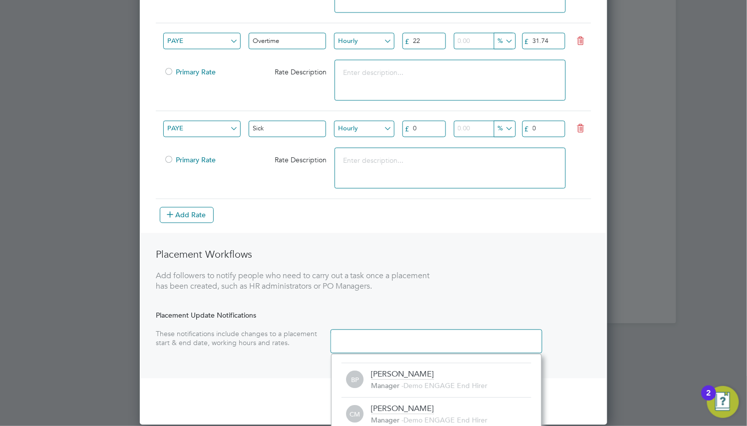
scroll to position [5, 5]
click at [418, 310] on div "Placement Workflows Add followers to notify people who need to carry out a task…" at bounding box center [374, 305] width 466 height 145
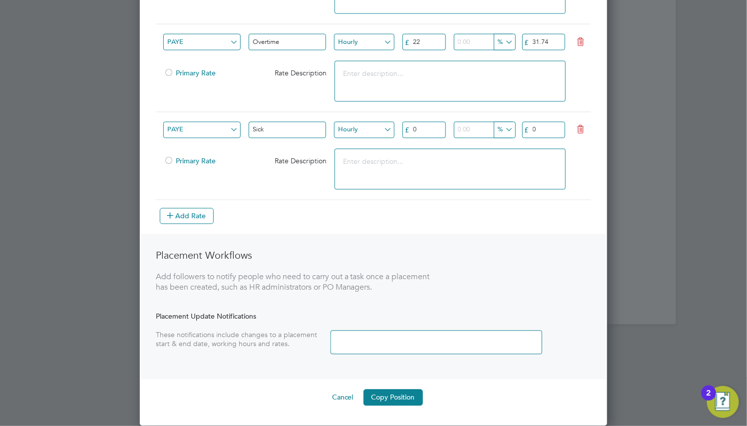
drag, startPoint x: 327, startPoint y: 398, endPoint x: 333, endPoint y: 400, distance: 5.8
click at [330, 399] on button "Cancel" at bounding box center [342, 398] width 37 height 16
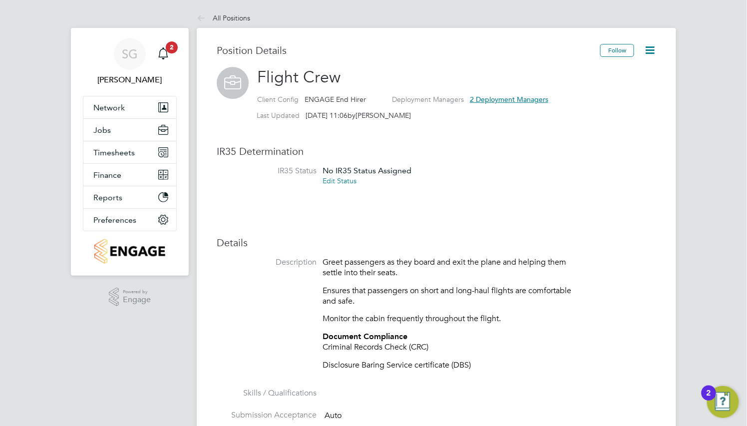
click at [360, 322] on p "Monitor the cabin frequently throughout the flight." at bounding box center [448, 319] width 250 height 10
click at [646, 50] on icon at bounding box center [650, 50] width 12 height 12
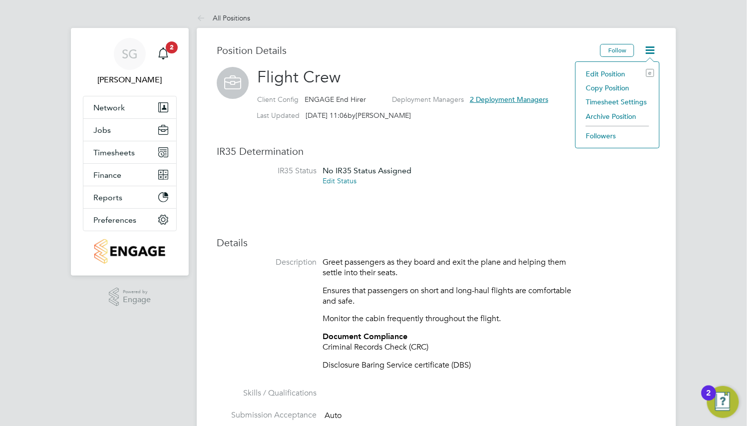
click at [602, 88] on li "Copy Position" at bounding box center [617, 88] width 73 height 14
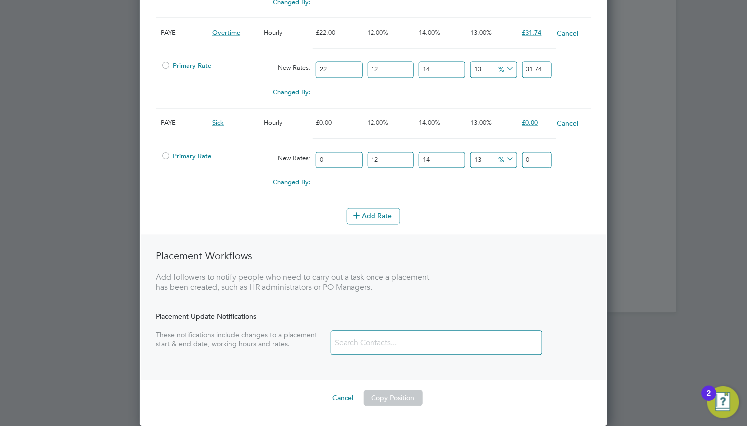
click at [377, 341] on input at bounding box center [390, 343] width 119 height 17
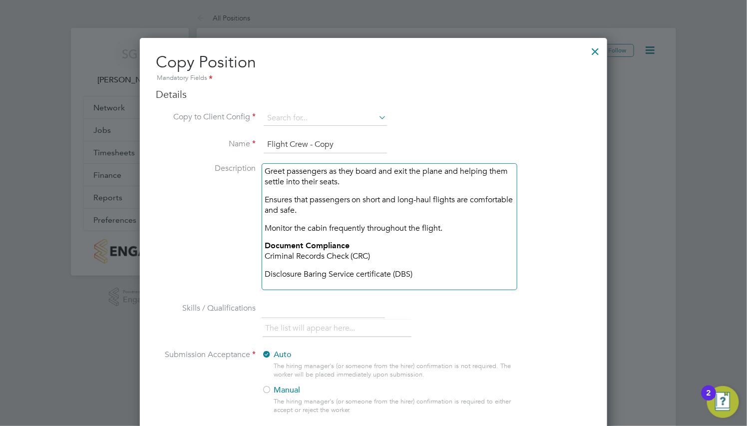
click at [462, 122] on li "Copy to Client Config" at bounding box center [374, 123] width 436 height 25
click at [300, 111] on input at bounding box center [325, 118] width 123 height 15
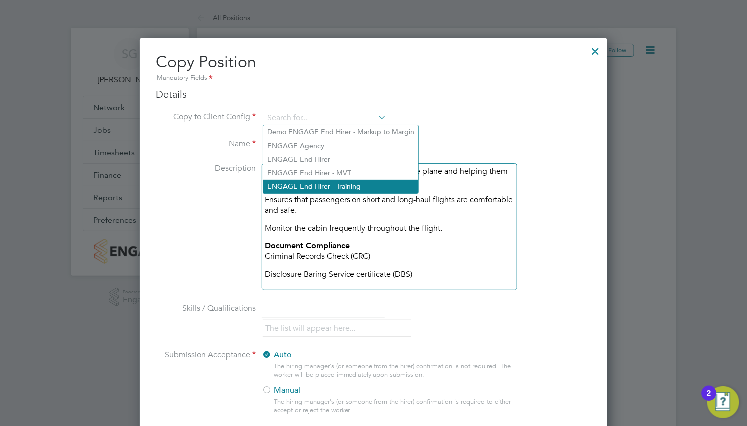
click at [335, 183] on li "ENGAGE End Hirer - Training" at bounding box center [340, 186] width 155 height 13
type input "ENGAGE End Hirer - Training"
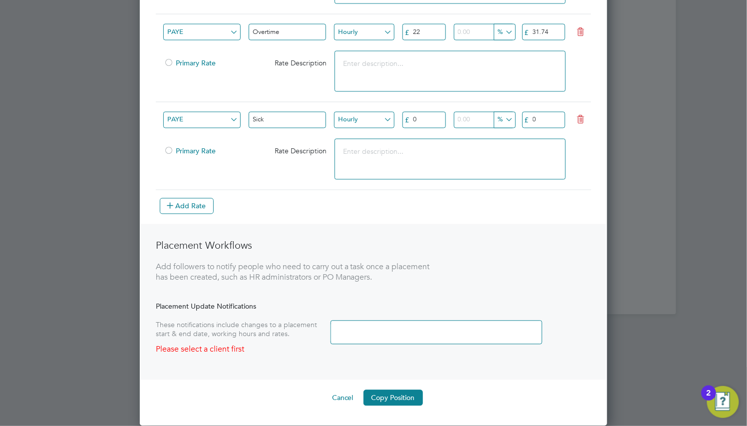
drag, startPoint x: 448, startPoint y: 300, endPoint x: 355, endPoint y: 376, distance: 119.9
click at [446, 302] on div "Placement Workflows Add followers to notify people who need to carry out a task…" at bounding box center [374, 302] width 466 height 156
click at [335, 406] on button "Cancel" at bounding box center [342, 398] width 37 height 16
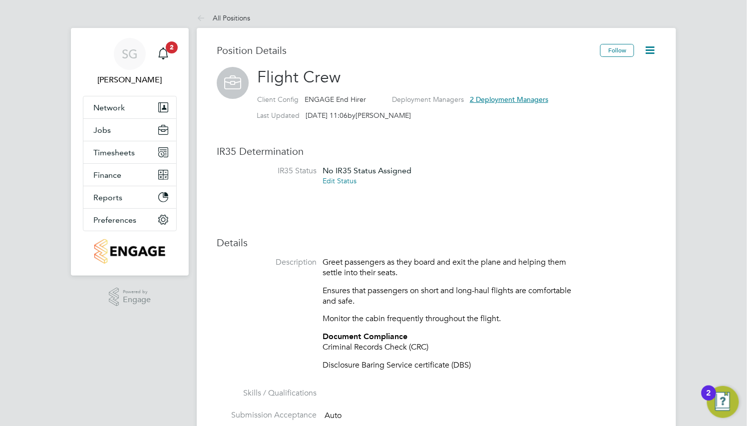
click at [647, 49] on icon at bounding box center [650, 50] width 12 height 12
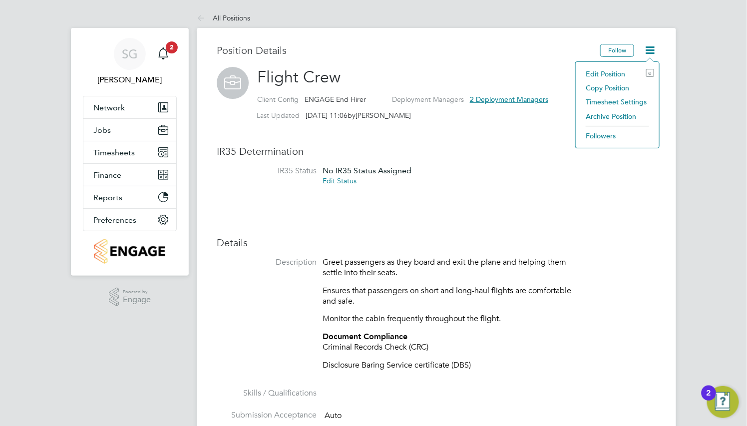
click at [613, 86] on li "Copy Position" at bounding box center [617, 88] width 73 height 14
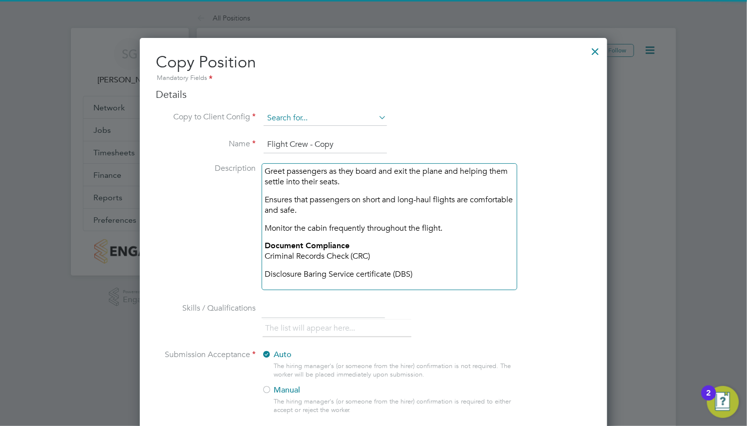
click at [351, 115] on input at bounding box center [325, 118] width 123 height 15
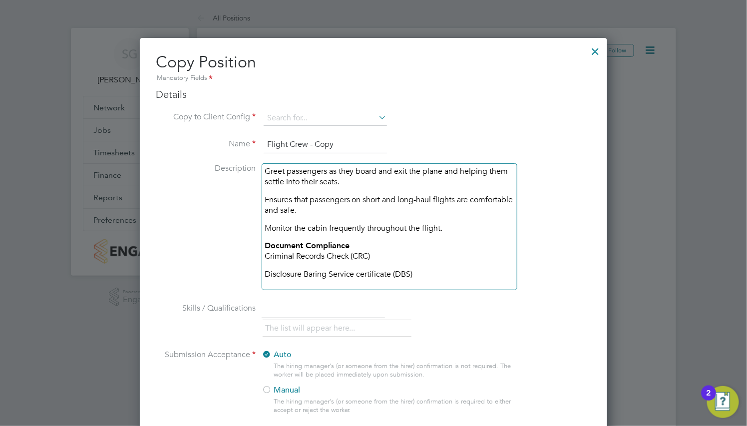
click at [358, 186] on li "ENGAGE End Hirer - Training" at bounding box center [340, 186] width 155 height 13
type input "ENGAGE End Hirer - Training"
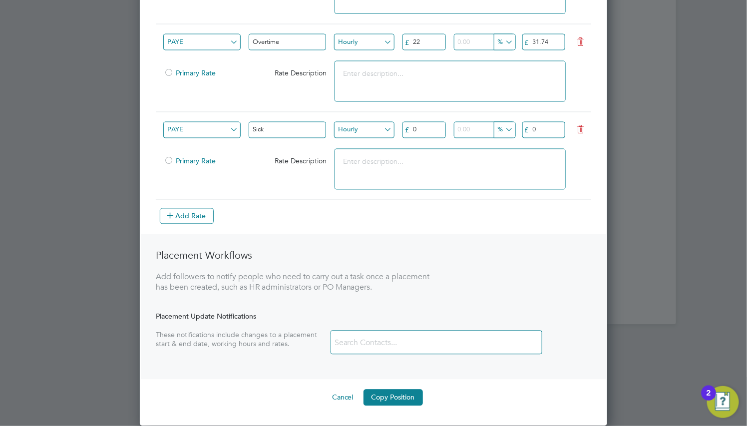
click at [400, 339] on input at bounding box center [390, 343] width 119 height 17
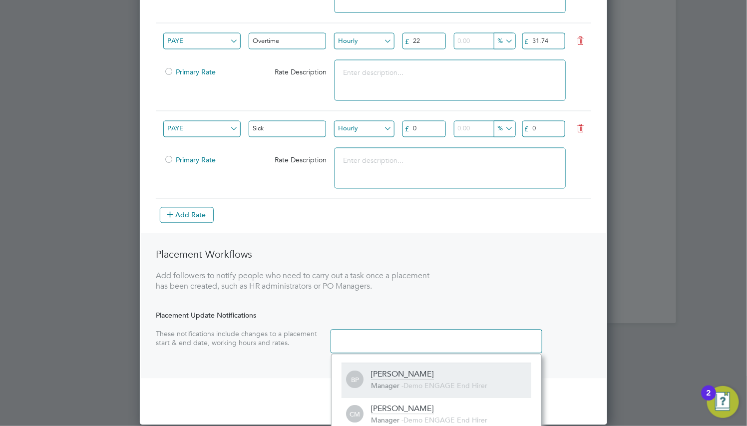
click at [409, 378] on div "Billie Pearson" at bounding box center [403, 375] width 62 height 11
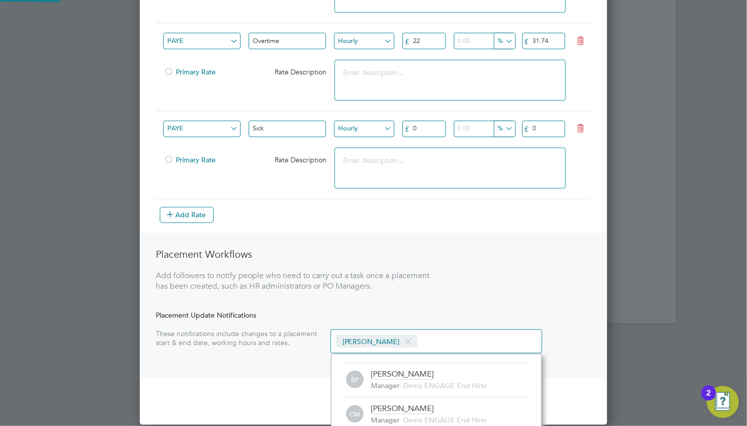
click at [425, 302] on div "Placement Workflows Add followers to notify people who need to carry out a task…" at bounding box center [374, 305] width 466 height 145
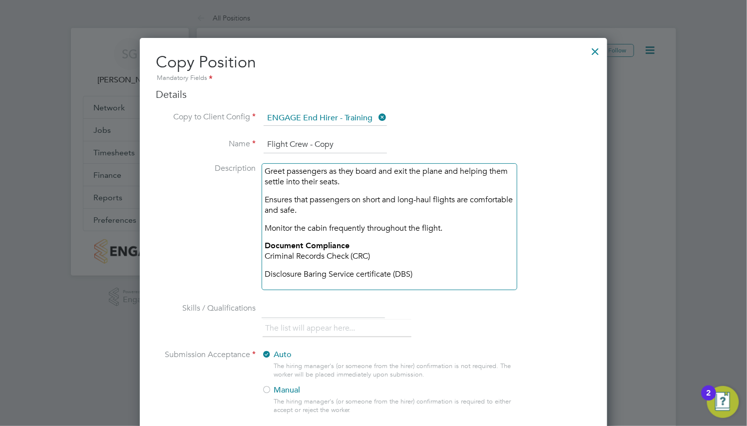
click at [592, 48] on div at bounding box center [596, 49] width 18 height 18
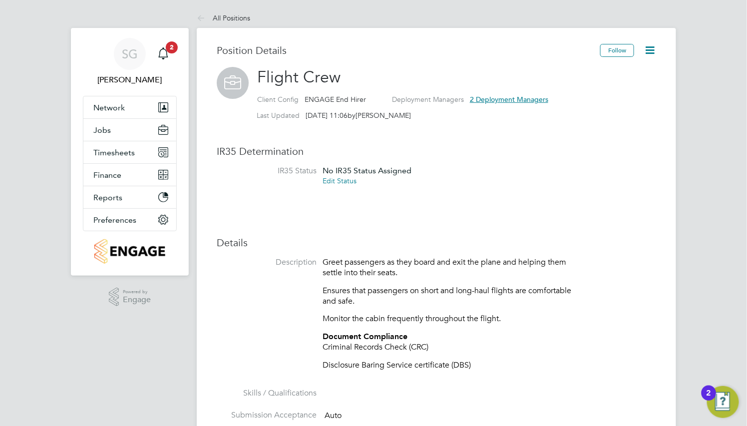
click at [477, 52] on h3 "Position Details" at bounding box center [409, 50] width 384 height 13
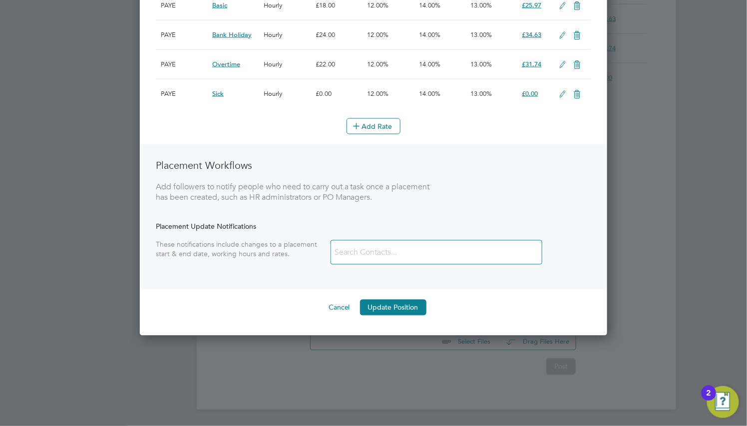
click at [432, 253] on input at bounding box center [390, 252] width 119 height 17
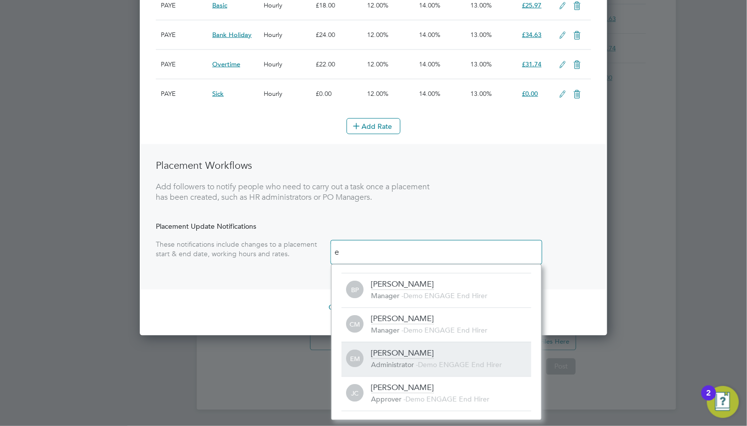
type input "e"
click at [416, 365] on div "Administrator - Demo ENGAGE End Hirer" at bounding box center [452, 366] width 160 height 10
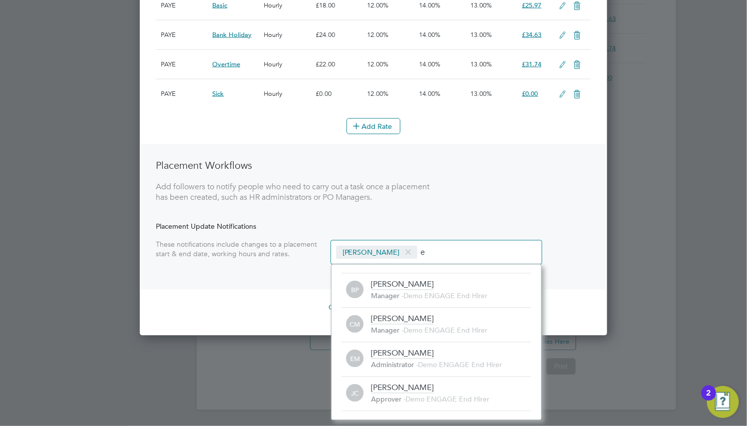
click at [558, 220] on div "Placement Workflows Add followers to notify people who need to carry out a task…" at bounding box center [374, 216] width 466 height 145
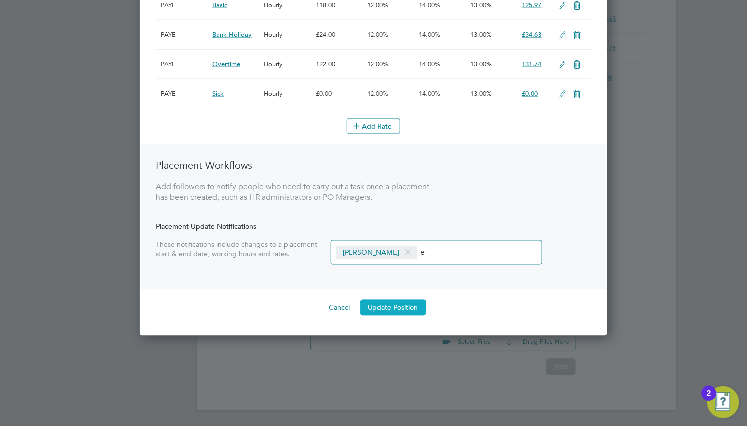
click at [392, 305] on button "Update Position" at bounding box center [393, 308] width 66 height 16
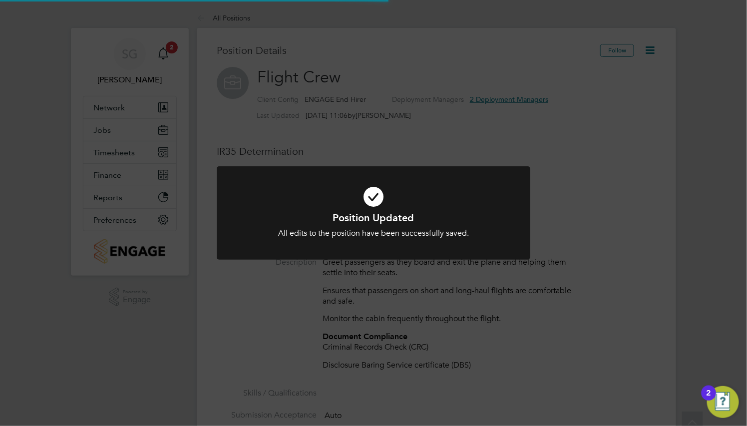
click at [410, 248] on div at bounding box center [374, 212] width 314 height 93
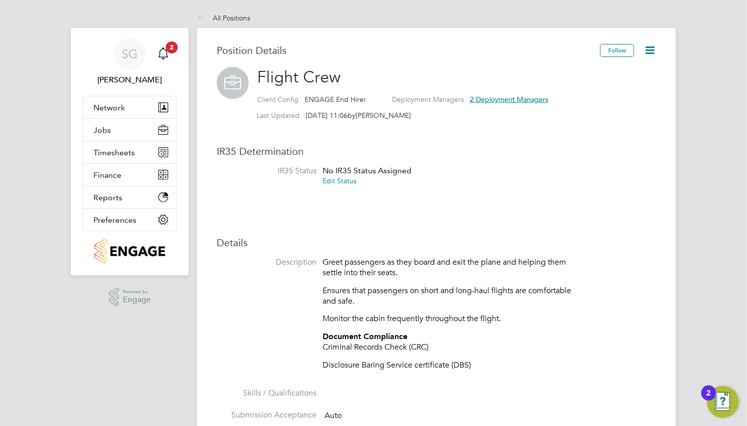
click at [649, 48] on icon at bounding box center [650, 50] width 12 height 12
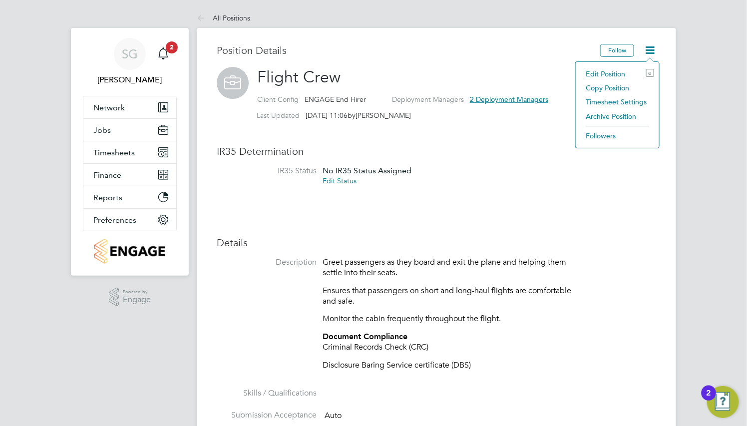
click at [598, 89] on li "Copy Position" at bounding box center [617, 88] width 73 height 14
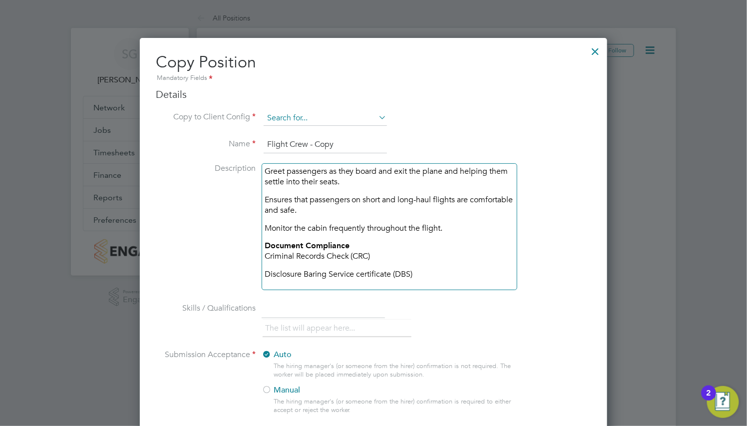
click at [298, 112] on input at bounding box center [325, 118] width 123 height 15
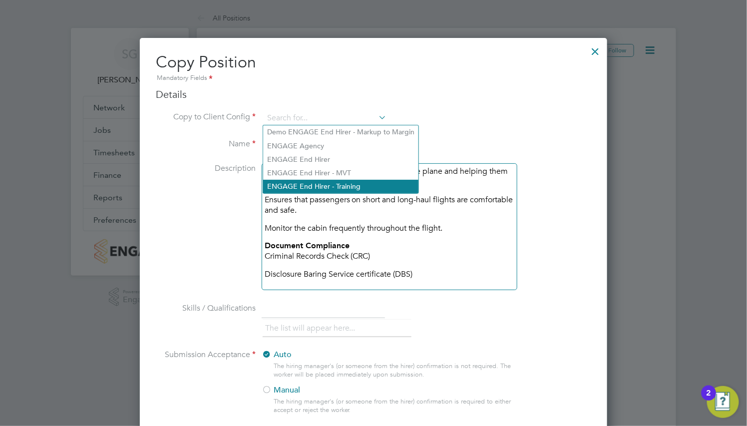
click at [334, 185] on li "ENGAGE End Hirer - Training" at bounding box center [340, 186] width 155 height 13
type input "ENGAGE End Hirer - Training"
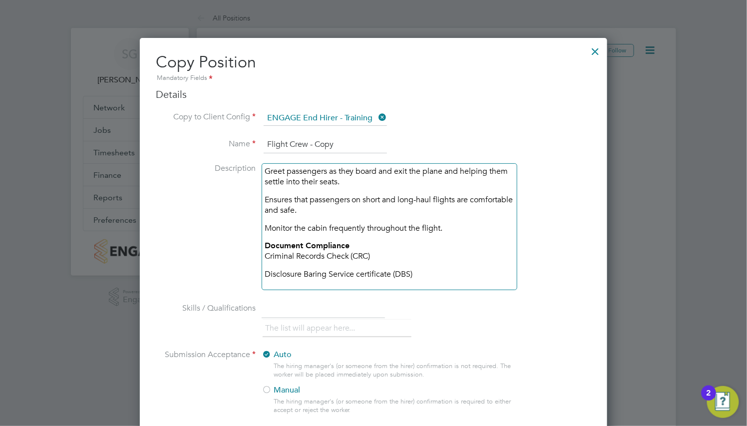
click at [594, 51] on div at bounding box center [596, 49] width 18 height 18
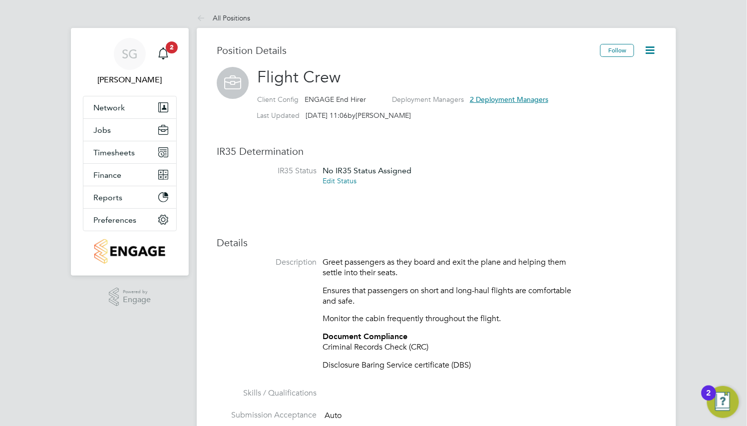
click at [471, 61] on div "Position Details" at bounding box center [409, 55] width 384 height 23
click at [650, 47] on icon at bounding box center [650, 50] width 12 height 12
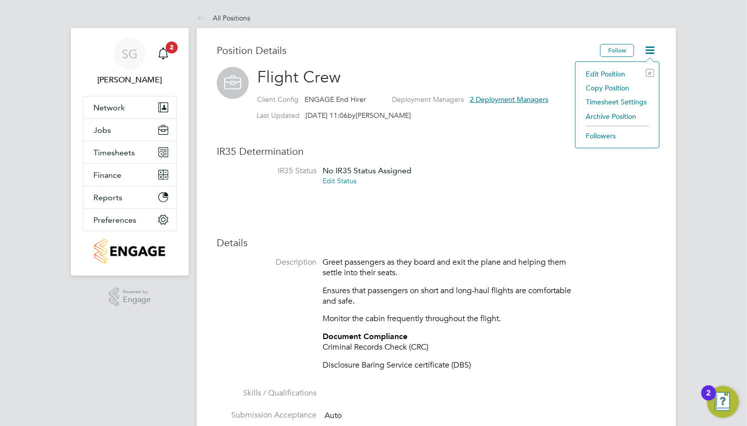
click at [626, 87] on li "Copy Position" at bounding box center [617, 88] width 73 height 14
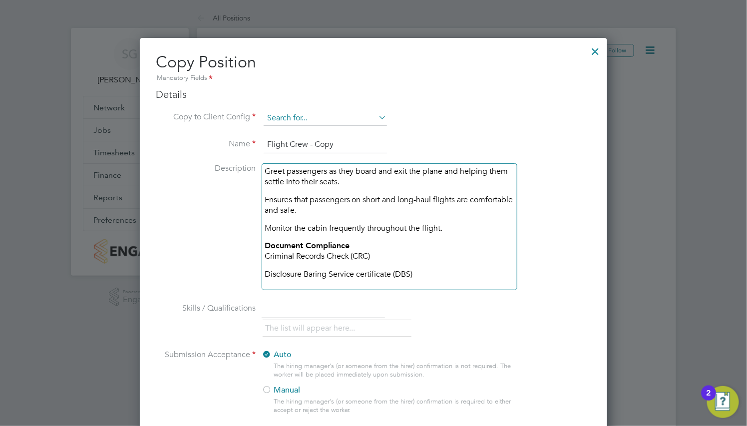
click at [365, 119] on input at bounding box center [325, 118] width 123 height 15
click at [371, 183] on li "ENGAGE End Hirer - Training" at bounding box center [340, 186] width 155 height 13
type input "ENGAGE End Hirer - Training"
click at [356, 147] on input "Flight Crew - Copy" at bounding box center [325, 145] width 123 height 18
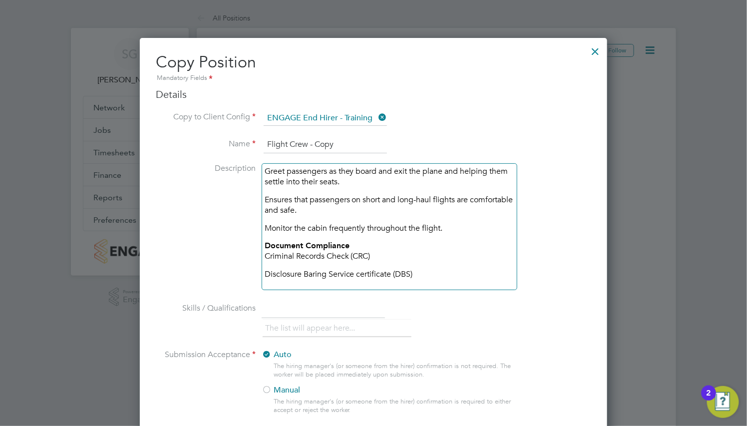
click at [356, 147] on input "Flight Crew - Copy" at bounding box center [325, 145] width 123 height 18
type input "Flight Crew"
click at [402, 152] on li "Name Flight Crew" at bounding box center [374, 150] width 436 height 28
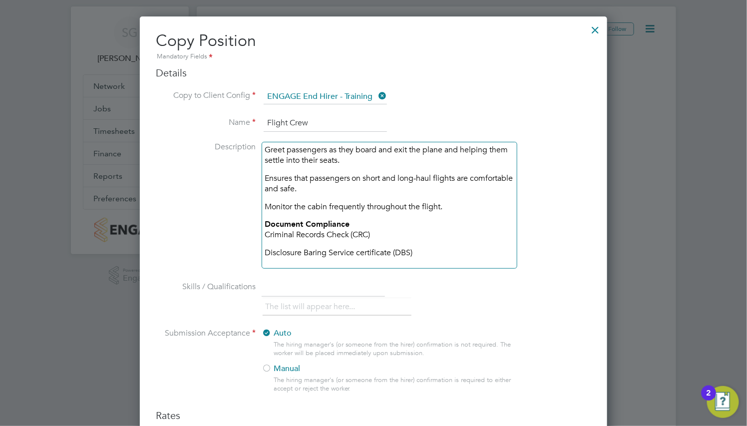
scroll to position [0, 0]
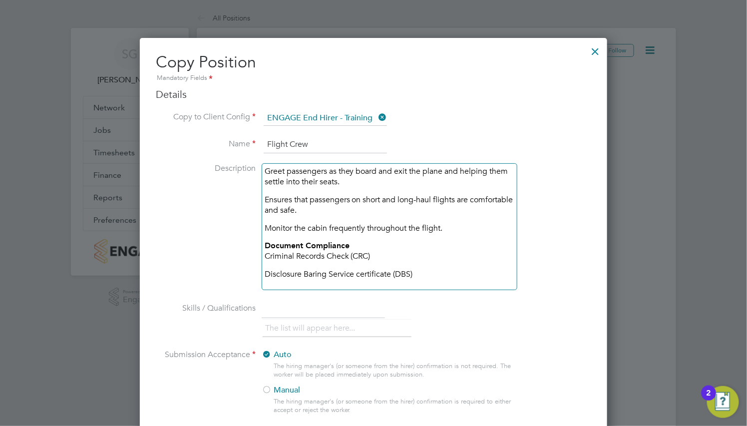
click at [596, 55] on div at bounding box center [596, 49] width 18 height 18
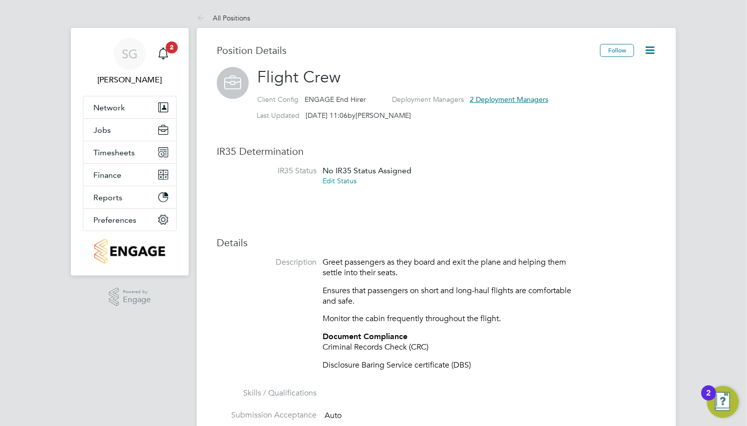
click at [541, 123] on div "Last Updated 22 Sep 2025, 11:06 by Sophia Goodwin" at bounding box center [449, 117] width 416 height 16
click at [647, 48] on icon at bounding box center [650, 50] width 12 height 12
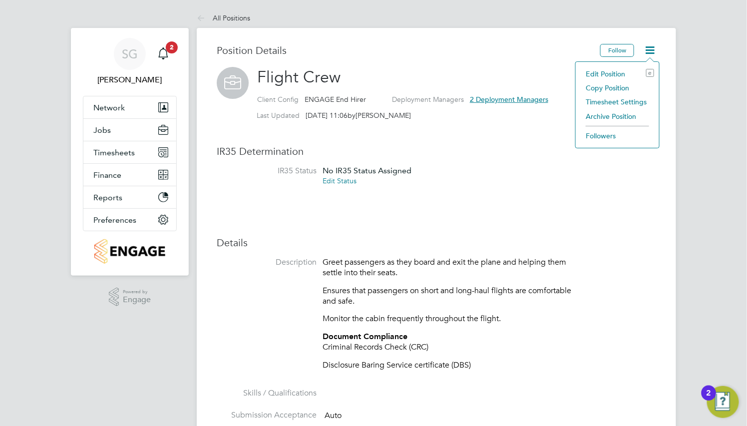
click at [618, 88] on li "Copy Position" at bounding box center [617, 88] width 73 height 14
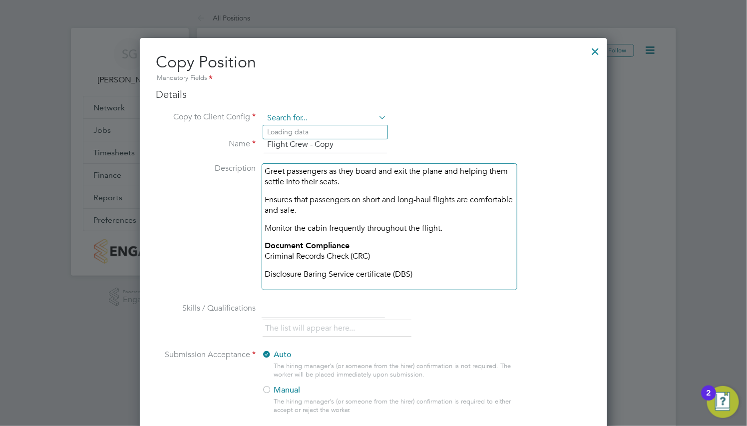
click at [348, 122] on input at bounding box center [325, 118] width 123 height 15
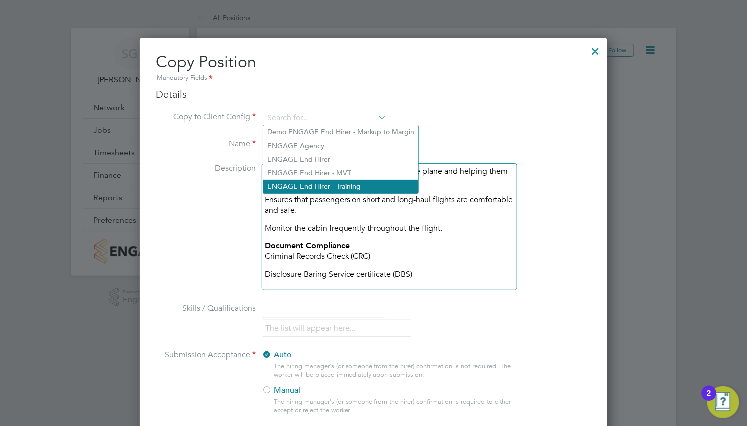
click at [352, 185] on li "ENGAGE End Hirer - Training" at bounding box center [340, 186] width 155 height 13
type input "ENGAGE End Hirer - Training"
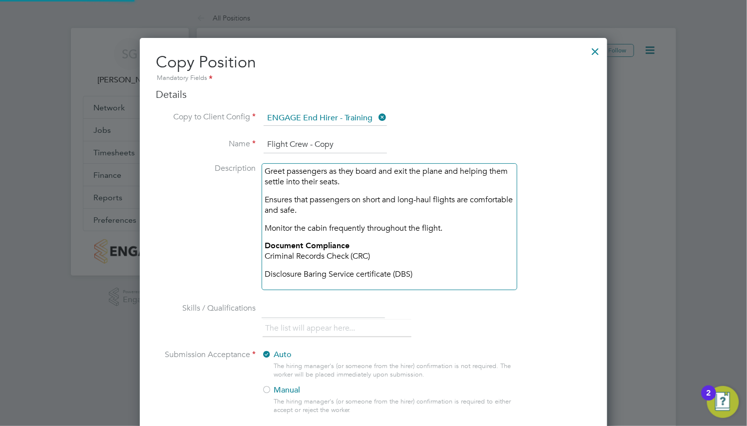
scroll to position [1029, 468]
click at [310, 146] on input "Flight Crew - Copy" at bounding box center [325, 145] width 123 height 18
type input "Flight Crew Training"
click at [590, 52] on div at bounding box center [596, 49] width 18 height 18
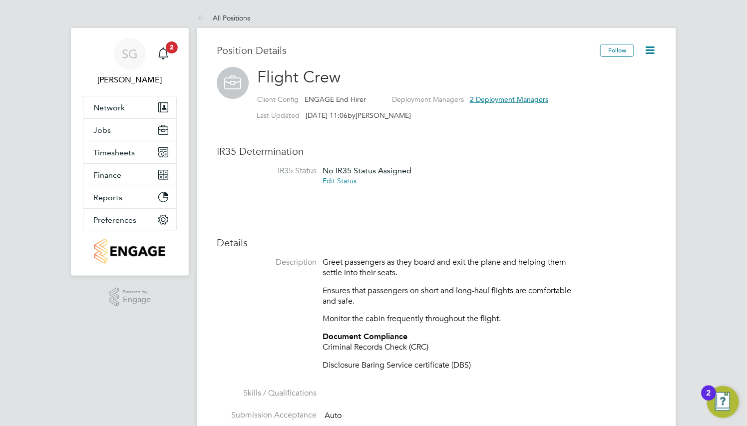
click at [655, 46] on icon at bounding box center [650, 50] width 12 height 12
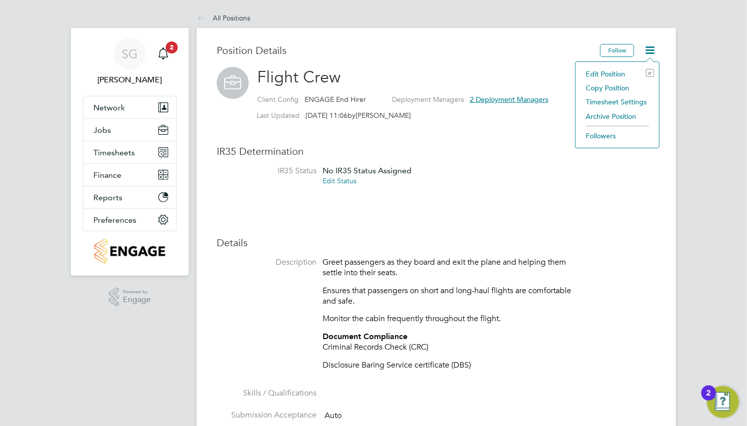
click at [617, 87] on li "Copy Position" at bounding box center [617, 88] width 73 height 14
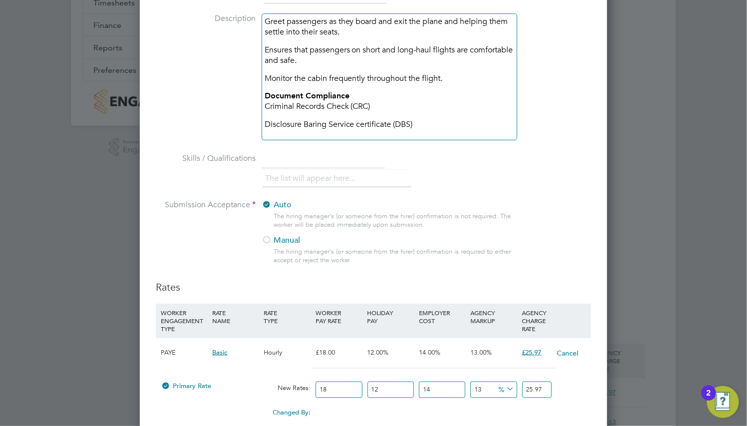
scroll to position [0, 0]
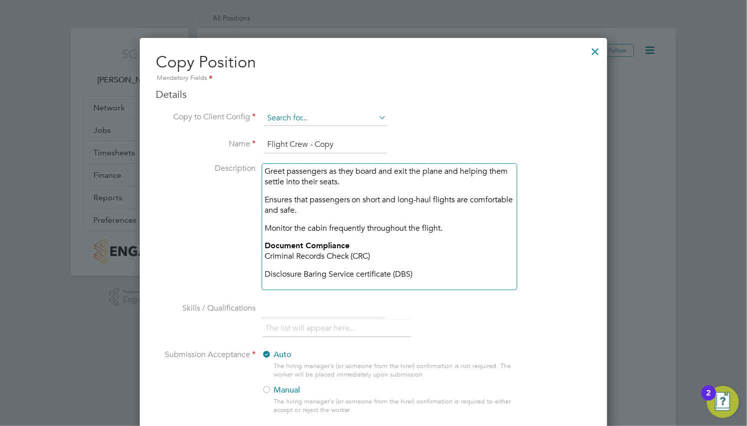
click at [359, 119] on input at bounding box center [325, 118] width 123 height 15
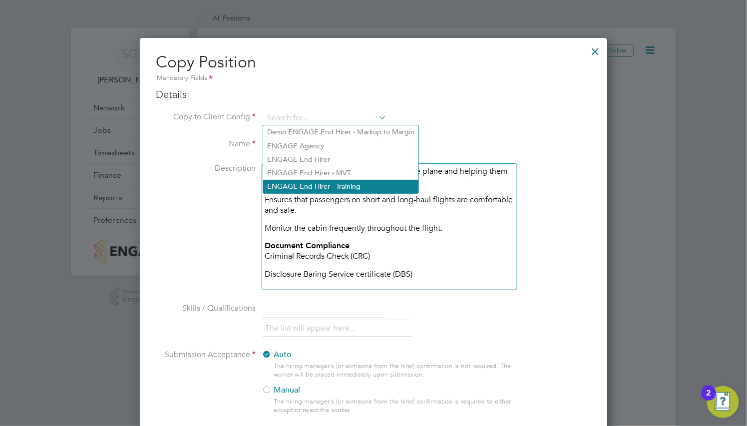
click at [364, 185] on li "ENGAGE End Hirer - Training" at bounding box center [340, 186] width 155 height 13
type input "ENGAGE End Hirer - Training"
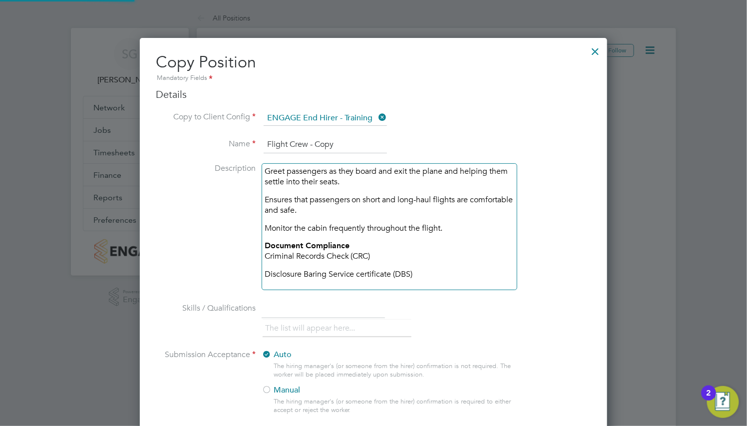
scroll to position [1029, 468]
click at [304, 141] on input "Flight Crew - Copy" at bounding box center [325, 145] width 123 height 18
click at [306, 156] on li "Name Flight Crew Training - Copy" at bounding box center [374, 150] width 436 height 28
drag, startPoint x: 343, startPoint y: 143, endPoint x: 390, endPoint y: 142, distance: 47.0
click at [390, 142] on li "Name Flight Crew Training - Copy" at bounding box center [374, 150] width 436 height 28
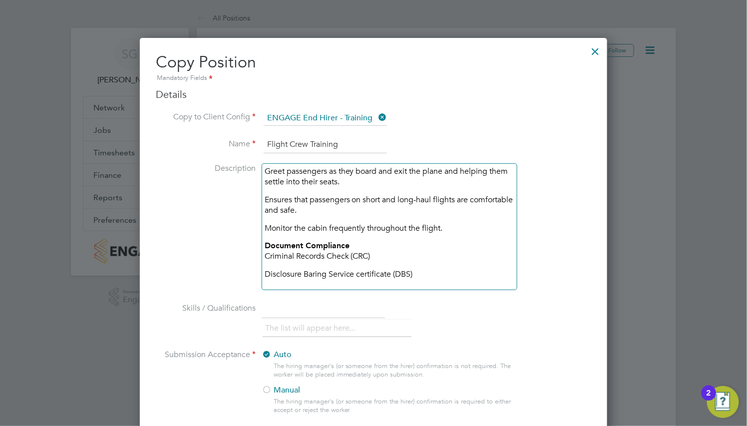
type input "Flight Crew Training"
click at [590, 54] on div at bounding box center [596, 49] width 18 height 18
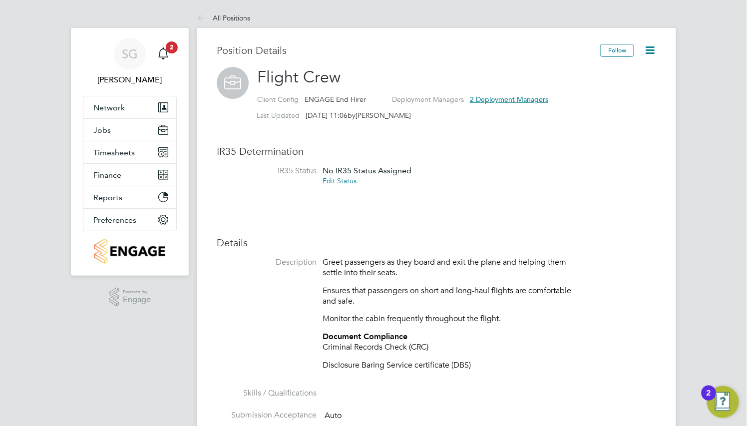
click at [650, 49] on icon at bounding box center [650, 50] width 12 height 12
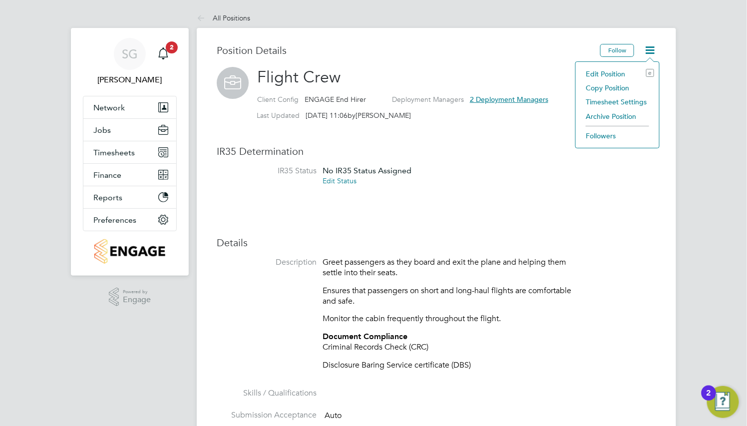
click at [619, 85] on li "Copy Position" at bounding box center [617, 88] width 73 height 14
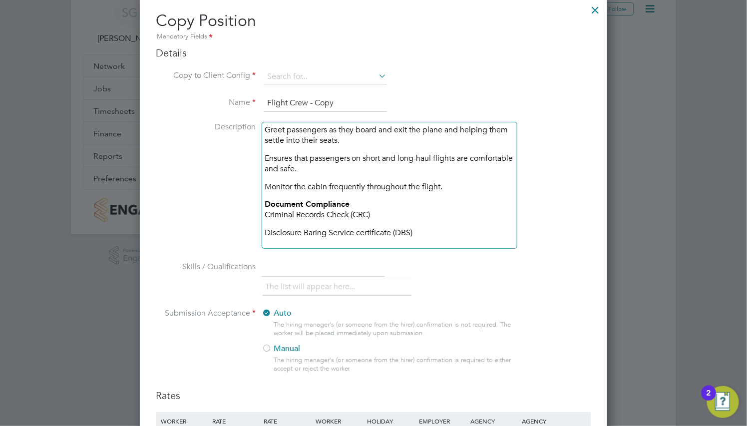
scroll to position [0, 0]
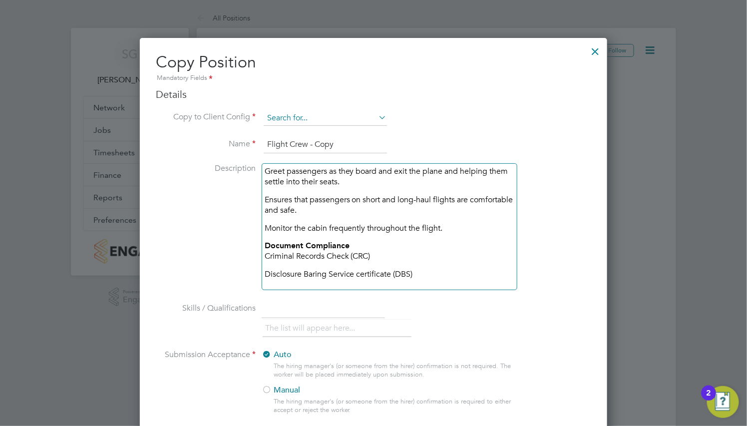
click at [354, 120] on input at bounding box center [325, 118] width 123 height 15
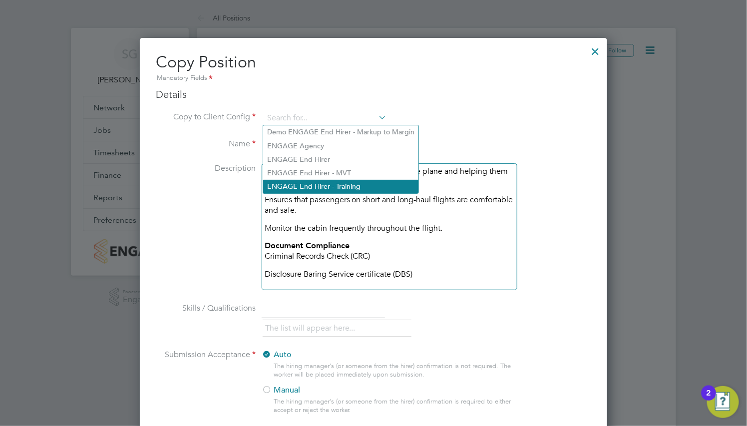
click at [363, 186] on li "ENGAGE End Hirer - Training" at bounding box center [340, 186] width 155 height 13
type input "ENGAGE End Hirer - Training"
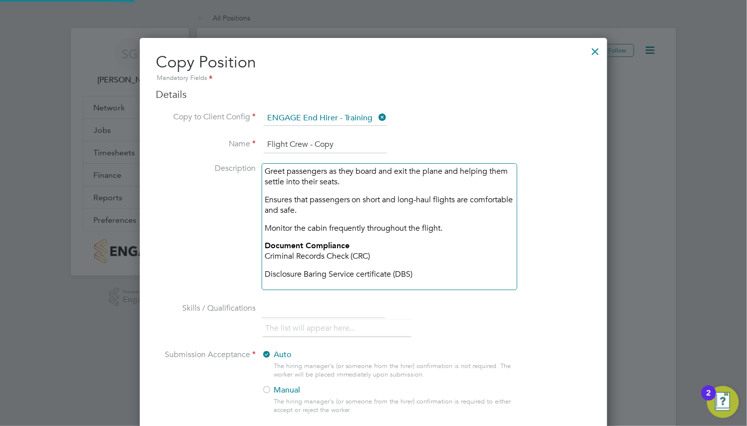
scroll to position [1029, 468]
click at [310, 143] on input "Flight Crew - Copy" at bounding box center [325, 145] width 123 height 18
type input "Flight Crew Training"
click at [311, 155] on li "Name Flight Crew Training" at bounding box center [374, 150] width 436 height 28
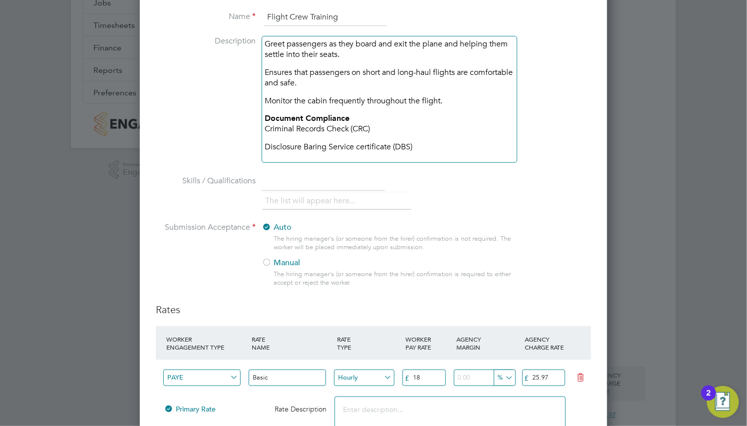
scroll to position [150, 0]
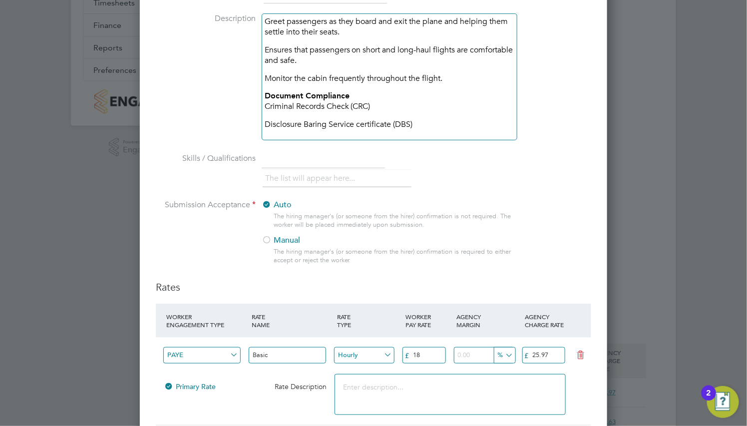
click at [265, 242] on div at bounding box center [267, 241] width 10 height 10
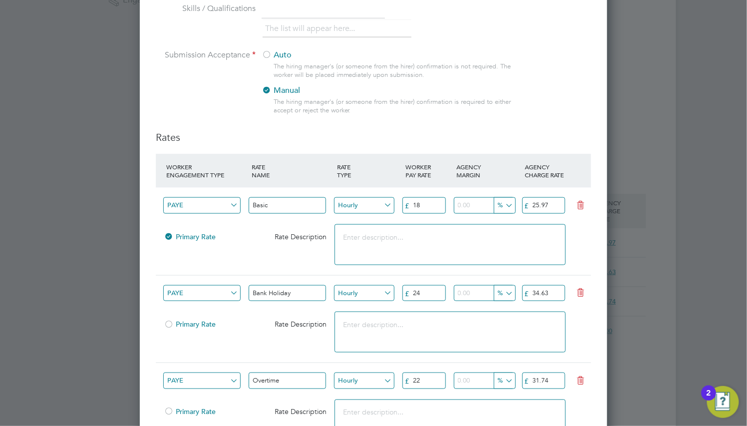
scroll to position [450, 0]
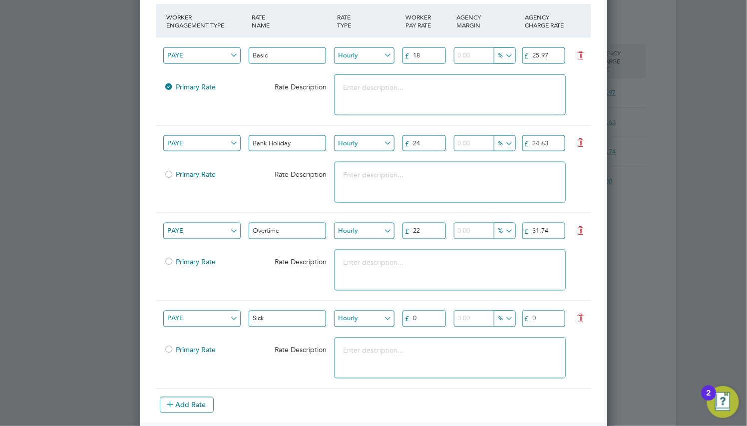
click at [441, 235] on input "22" at bounding box center [424, 231] width 43 height 16
type input "23"
click at [580, 145] on icon at bounding box center [581, 143] width 12 height 8
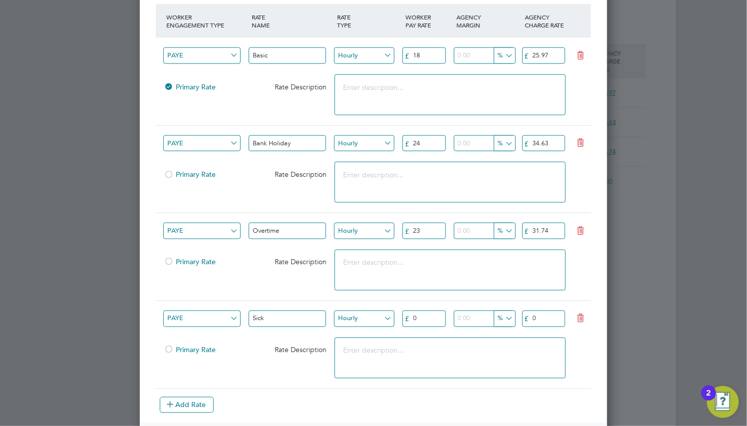
type input "Overtime"
type input "23"
type input "31.74"
type input "Sick"
type input "0"
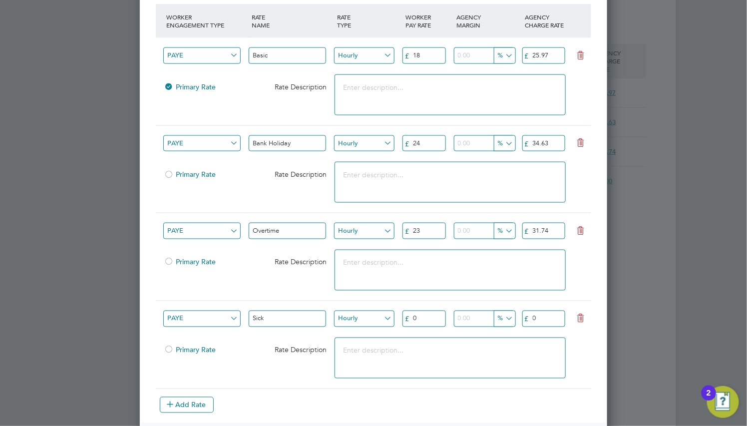
type input "0"
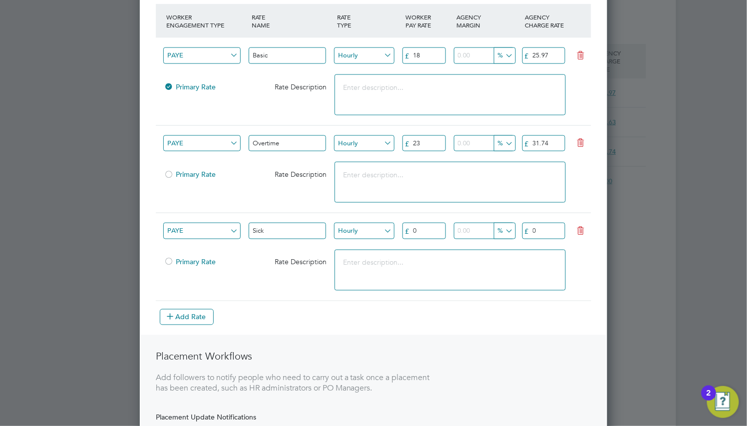
scroll to position [567, 0]
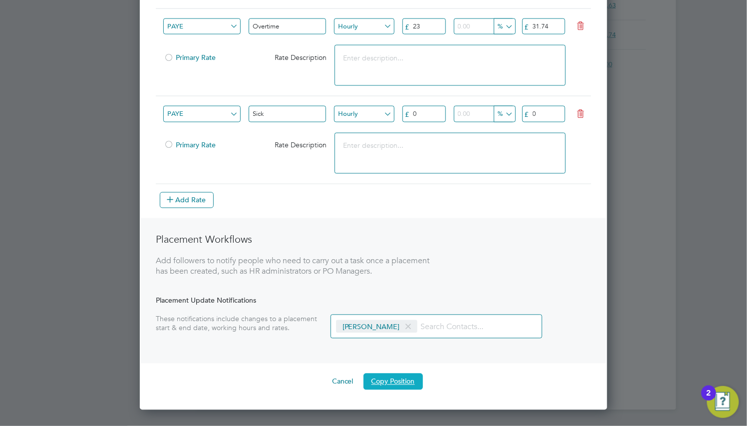
click at [398, 382] on button "Copy Position" at bounding box center [393, 382] width 59 height 16
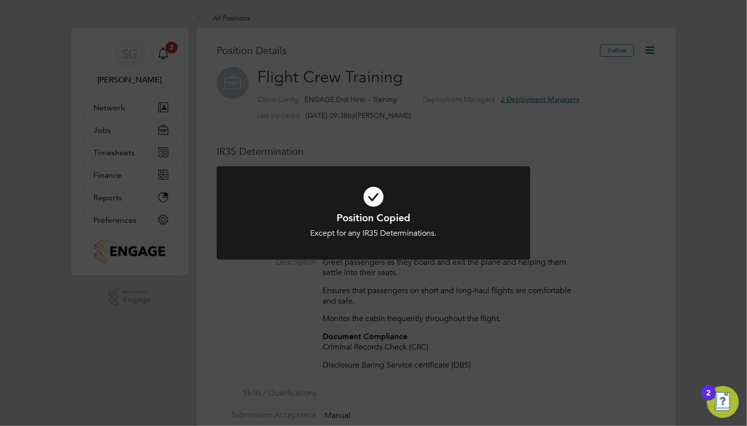
click at [398, 382] on div "Position Copied Except for any IR35 Determinations. Cancel Okay" at bounding box center [373, 213] width 747 height 426
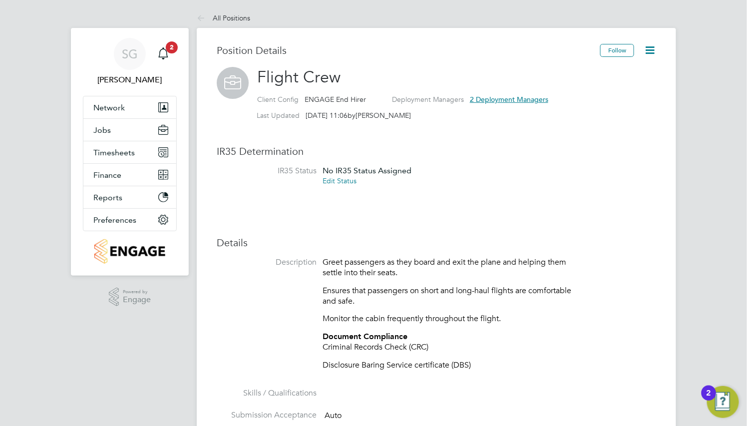
click at [654, 48] on icon at bounding box center [650, 50] width 12 height 12
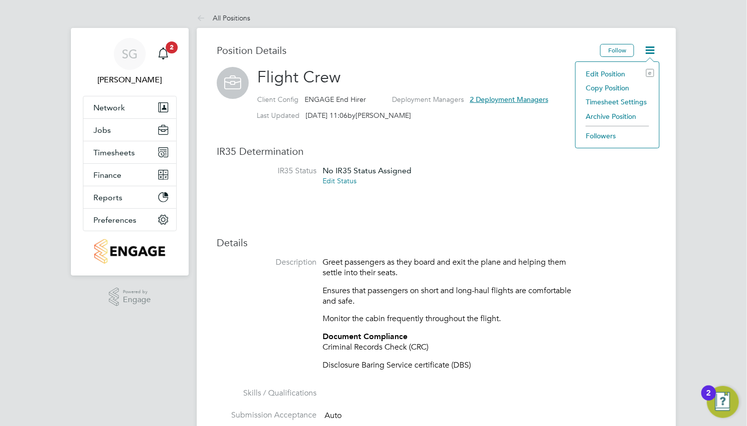
scroll to position [0, 75]
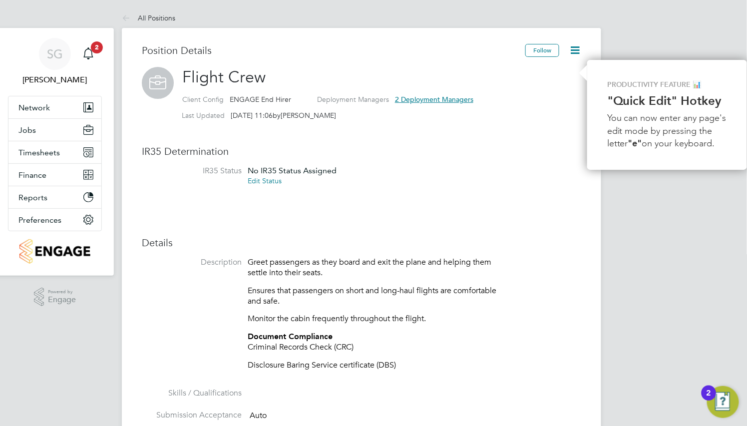
scroll to position [0, 0]
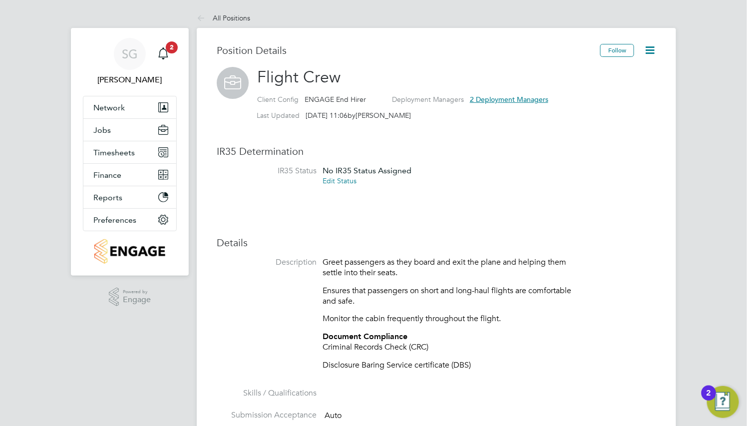
click at [654, 47] on icon at bounding box center [650, 50] width 12 height 12
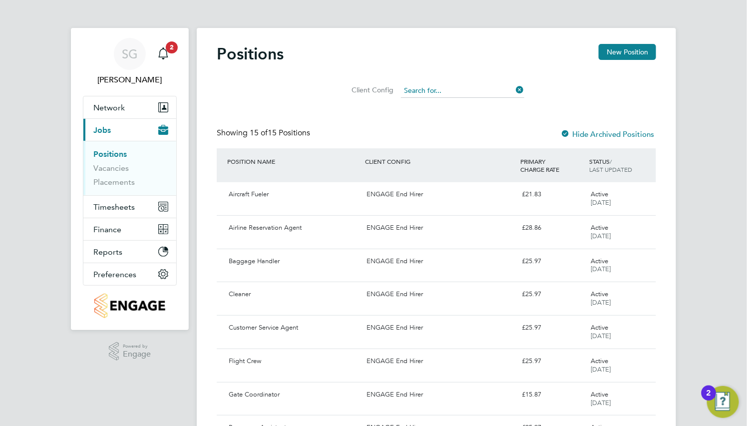
click at [480, 90] on input at bounding box center [462, 91] width 123 height 14
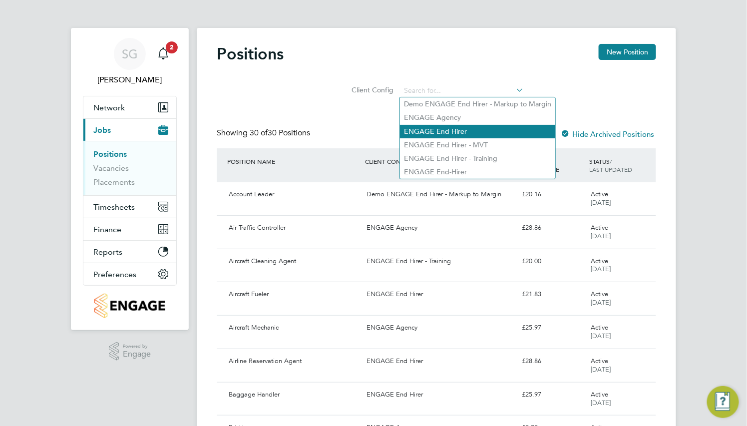
click at [470, 126] on li "ENGAGE End Hirer" at bounding box center [477, 131] width 155 height 13
type input "ENGAGE End Hirer"
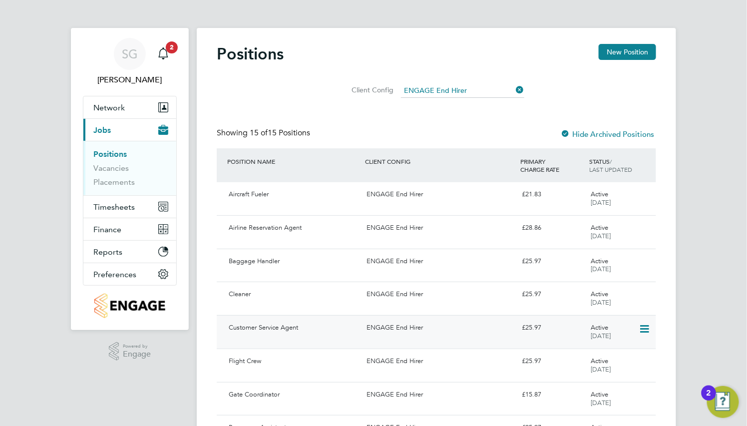
click at [328, 332] on div "Customer Service Agent" at bounding box center [294, 328] width 138 height 16
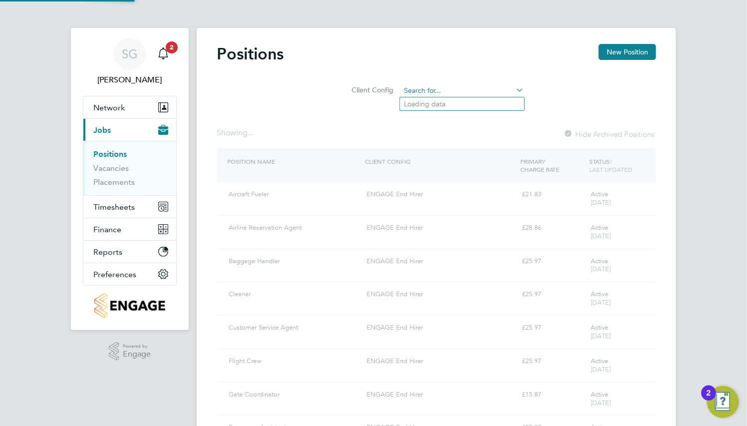
click at [489, 91] on input at bounding box center [462, 91] width 123 height 14
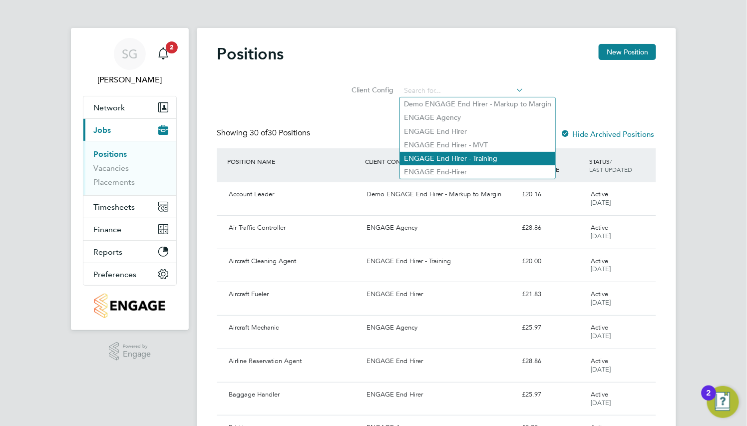
click at [488, 155] on li "ENGAGE End Hirer - Training" at bounding box center [477, 158] width 155 height 13
type input "ENGAGE End Hirer - Training"
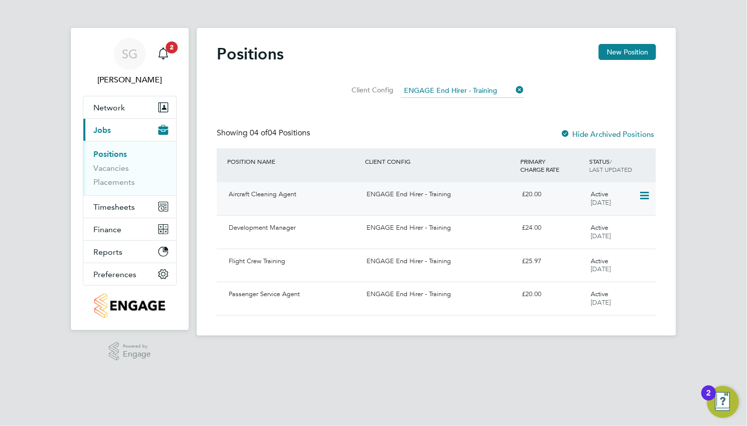
click at [359, 197] on div "Aircraft Cleaning Agent" at bounding box center [294, 194] width 138 height 16
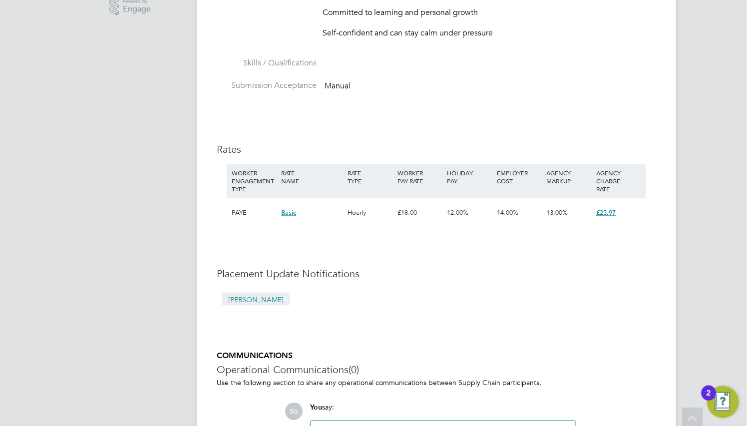
scroll to position [300, 0]
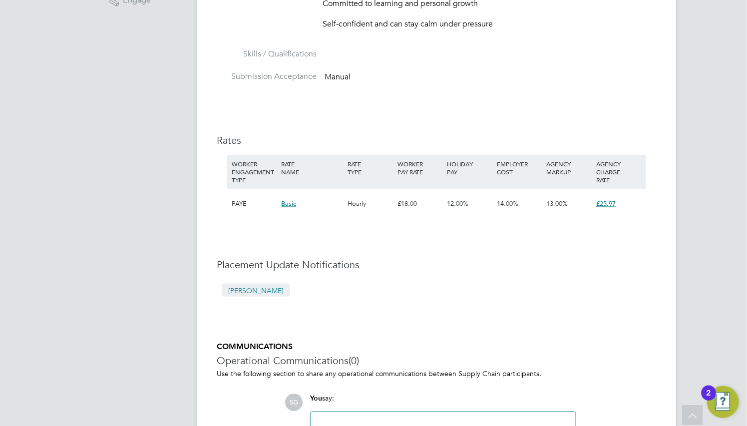
click at [328, 332] on div "Position Details Follow Customer Service Agent Client Config ENGAGE End Hirer D…" at bounding box center [437, 136] width 440 height 785
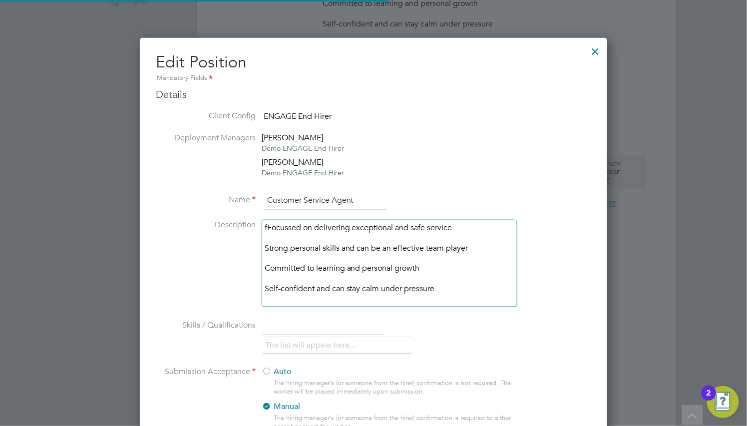
scroll to position [724, 468]
click at [268, 229] on li "fFocussed on delivering exceptional and safe service" at bounding box center [390, 233] width 250 height 20
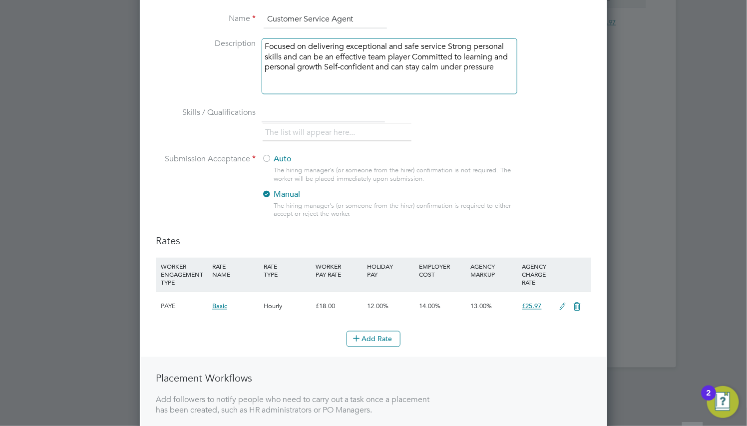
scroll to position [599, 0]
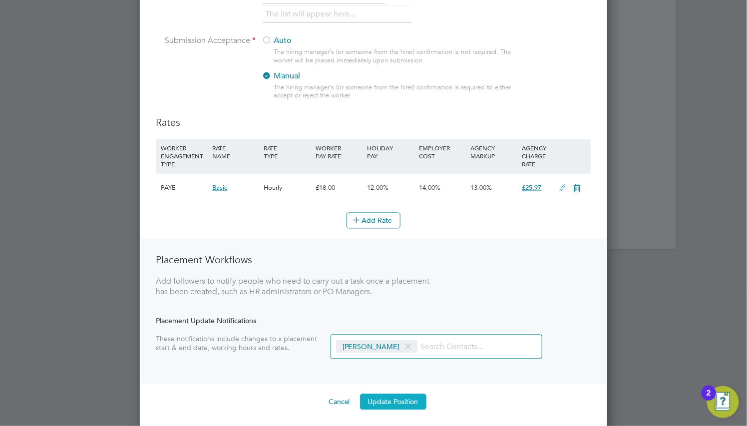
click at [404, 400] on button "Update Position" at bounding box center [393, 402] width 66 height 16
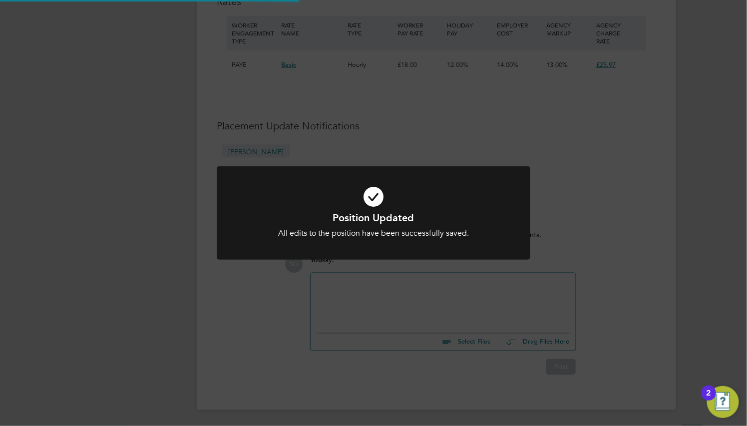
scroll to position [300, 0]
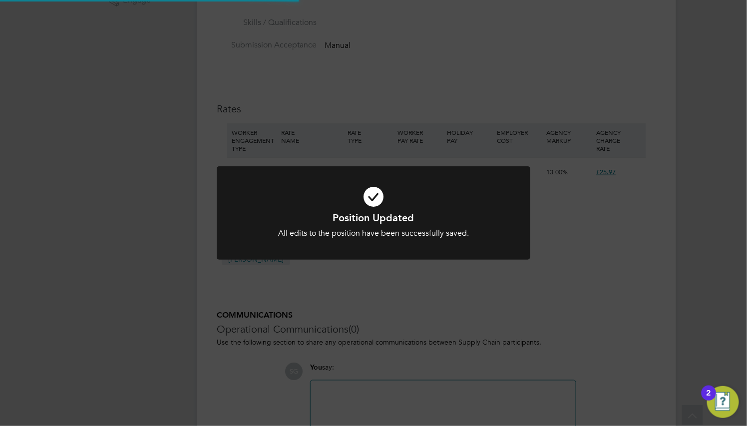
click at [386, 200] on icon at bounding box center [374, 196] width 260 height 39
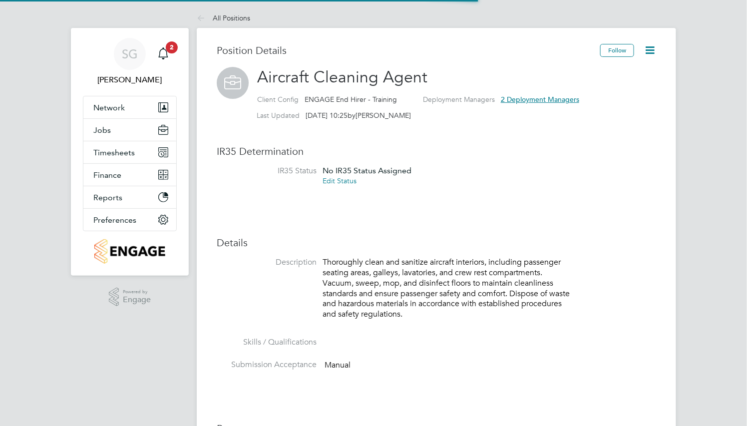
scroll to position [17, 82]
click at [359, 197] on div "Position Details Follow Aircraft Cleaning Agent Client Config ENGAGE End Hirer …" at bounding box center [437, 421] width 440 height 755
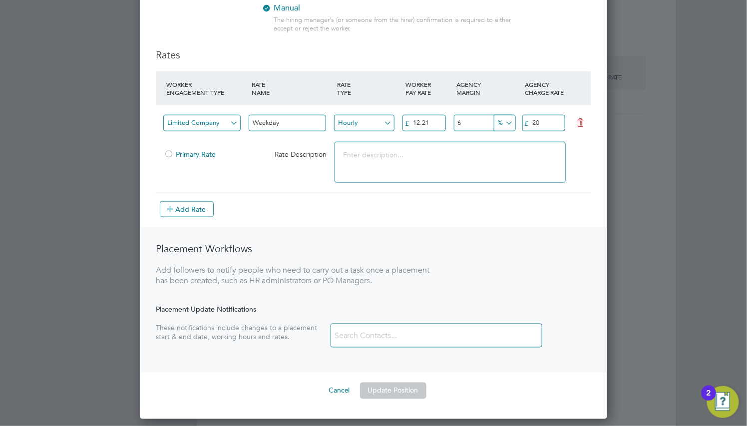
scroll to position [409, 0]
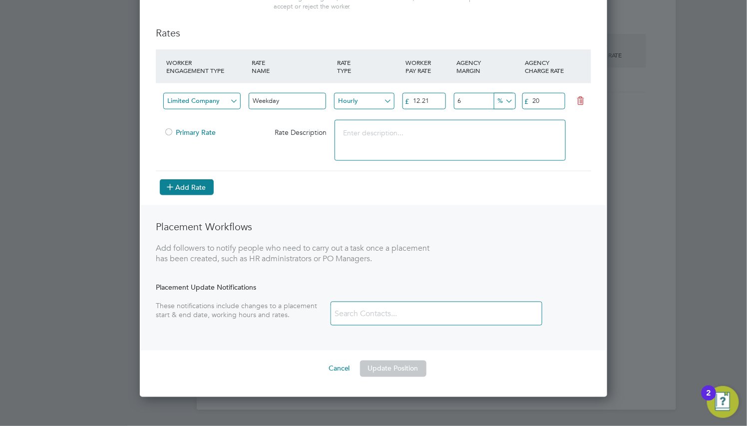
click at [178, 191] on button "Add Rate" at bounding box center [187, 187] width 54 height 16
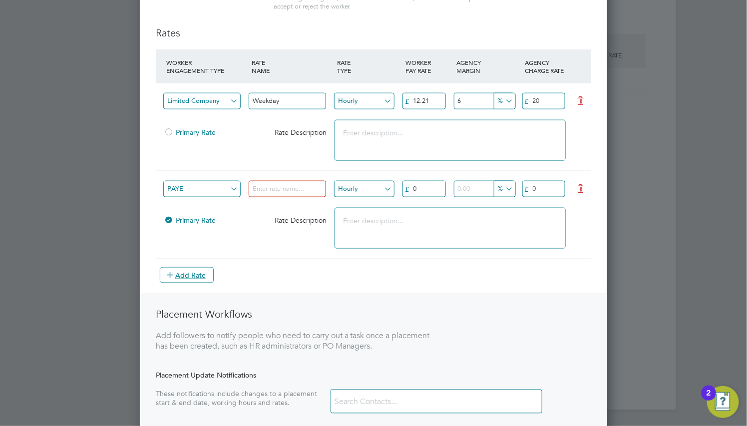
scroll to position [857, 468]
click at [283, 187] on input at bounding box center [287, 189] width 77 height 16
type input "Basic"
click at [429, 187] on input "0" at bounding box center [424, 189] width 43 height 16
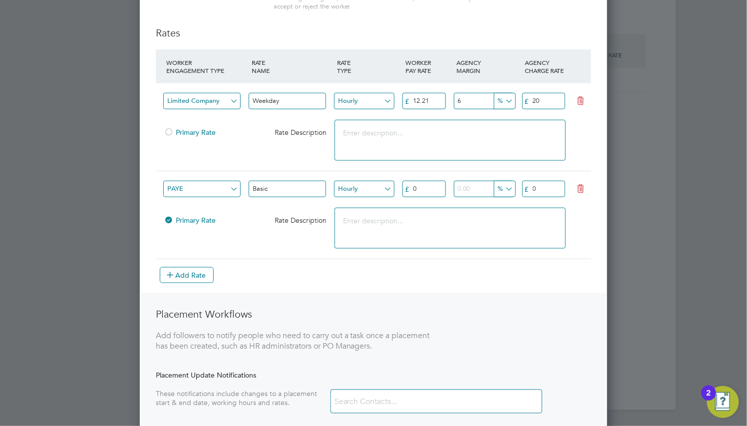
click at [429, 187] on input "0" at bounding box center [424, 189] width 43 height 16
type input "14"
click at [487, 186] on input "number" at bounding box center [484, 189] width 60 height 16
type input "10"
click at [550, 185] on input "0" at bounding box center [544, 189] width 43 height 16
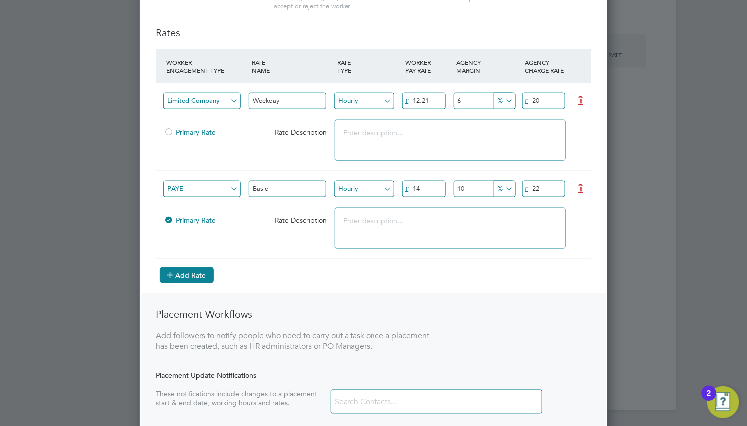
type input "22"
click at [200, 278] on button "Add Rate" at bounding box center [187, 275] width 54 height 16
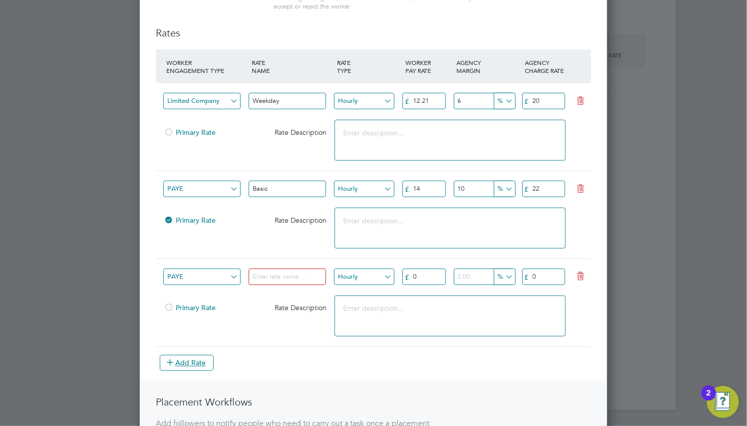
click at [258, 278] on input at bounding box center [287, 277] width 77 height 16
type input "Overtime"
click at [417, 279] on input "0" at bounding box center [424, 277] width 43 height 16
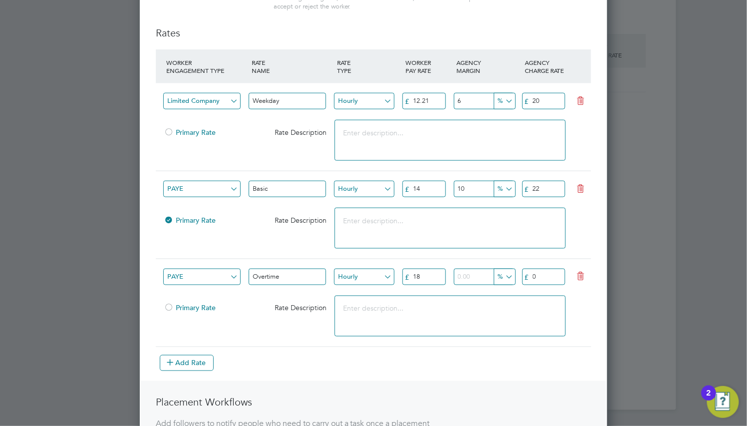
type input "18"
click at [470, 270] on input "number" at bounding box center [484, 277] width 60 height 16
type input "2"
type input "0"
type input "10"
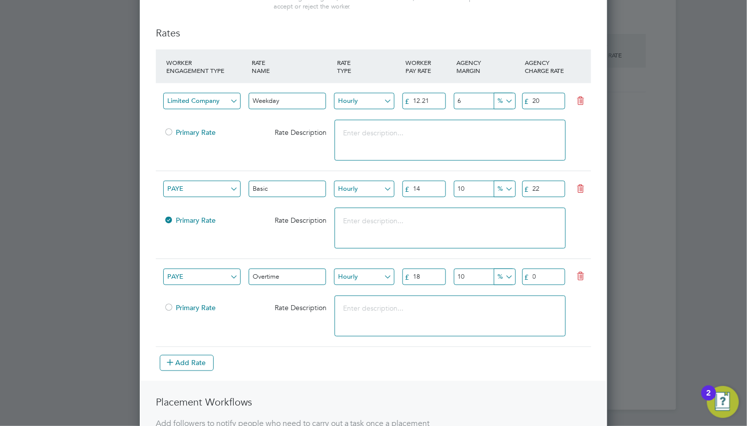
click at [532, 274] on input "0" at bounding box center [544, 277] width 43 height 16
type input "28"
click at [190, 363] on button "Add Rate" at bounding box center [187, 363] width 54 height 16
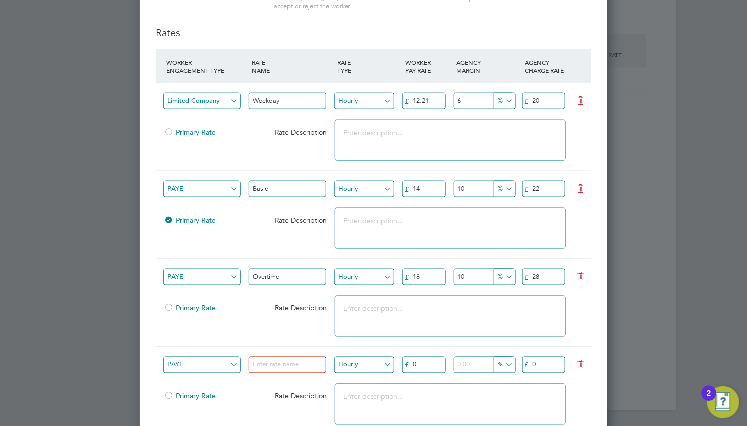
click at [257, 356] on div at bounding box center [291, 367] width 85 height 24
click at [256, 359] on input at bounding box center [287, 365] width 77 height 16
type input "Bank Holiday"
click at [422, 358] on input "0" at bounding box center [424, 365] width 43 height 16
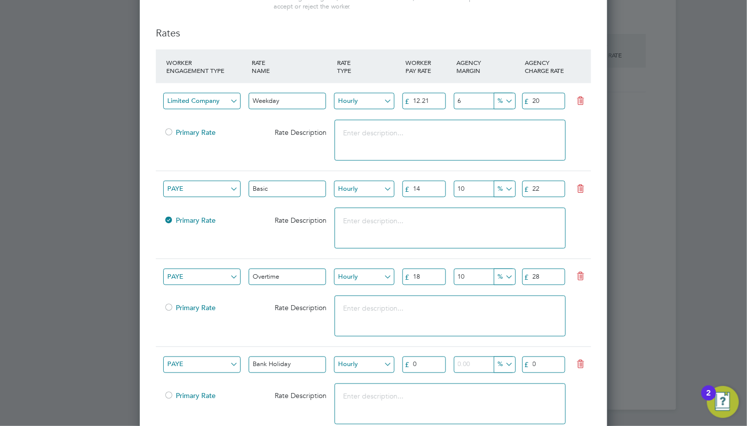
click at [422, 358] on input "0" at bounding box center [424, 365] width 43 height 16
type input "19"
click at [491, 358] on input "number" at bounding box center [484, 365] width 60 height 16
type input "10"
click at [542, 365] on input "0" at bounding box center [544, 365] width 43 height 16
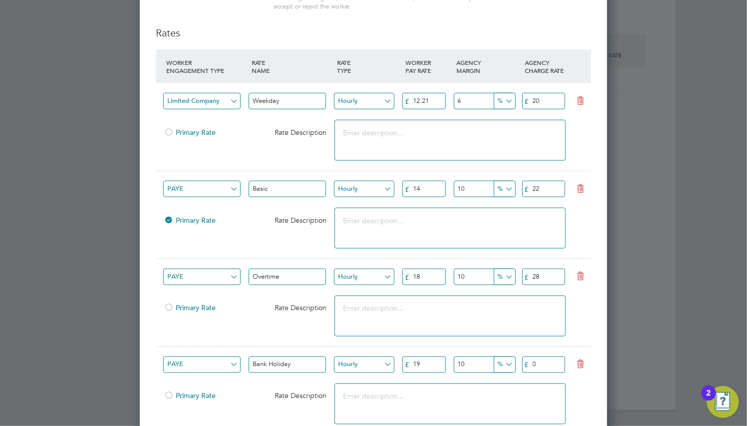
click at [542, 365] on input "0" at bounding box center [544, 365] width 43 height 16
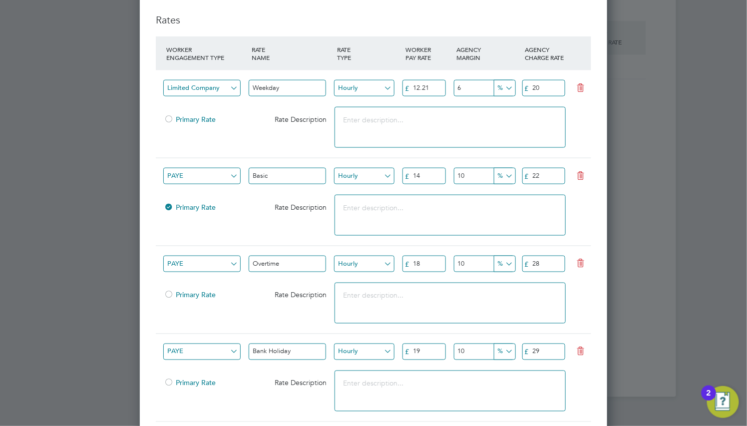
scroll to position [559, 0]
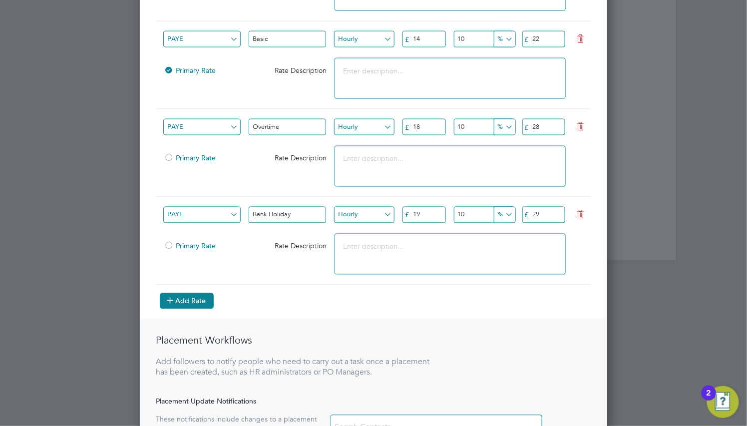
type input "29"
click at [209, 300] on button "Add Rate" at bounding box center [187, 301] width 54 height 16
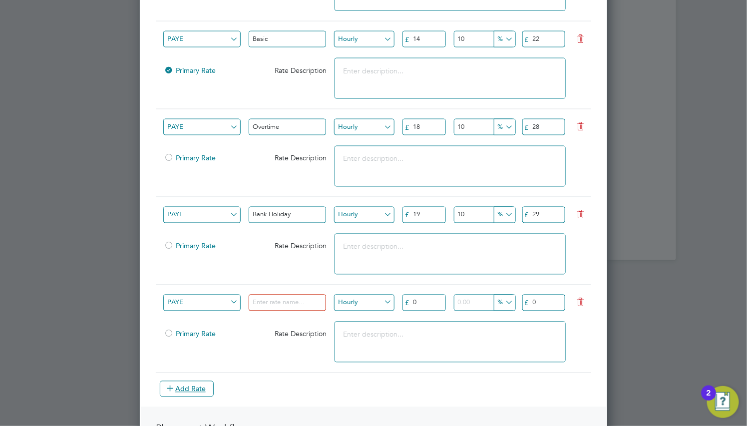
scroll to position [1122, 468]
click at [290, 310] on input at bounding box center [287, 303] width 77 height 16
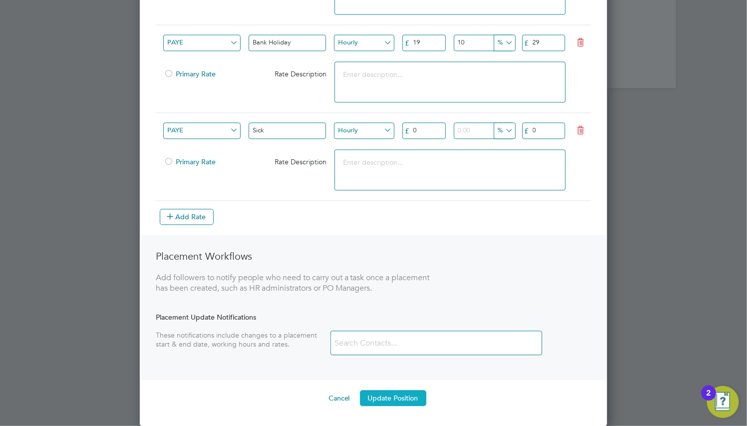
type input "Sick"
click at [390, 405] on button "Update Position" at bounding box center [393, 398] width 66 height 16
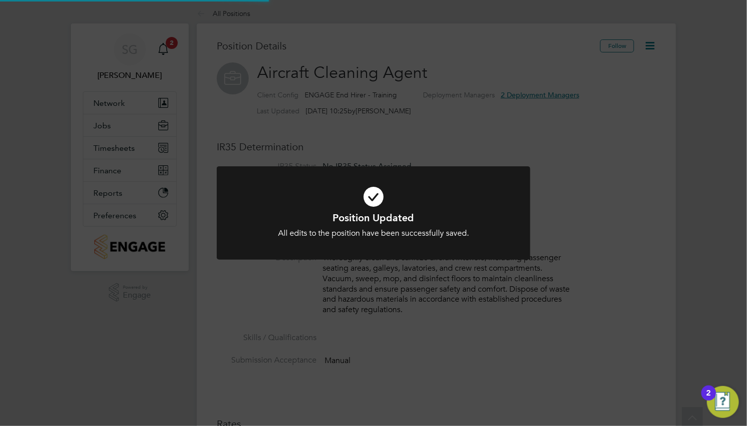
scroll to position [0, 0]
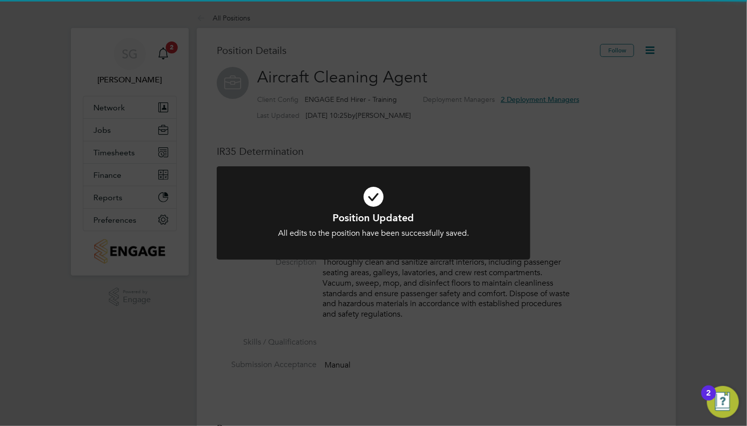
click at [461, 243] on div at bounding box center [374, 212] width 314 height 93
